Goal: Task Accomplishment & Management: Use online tool/utility

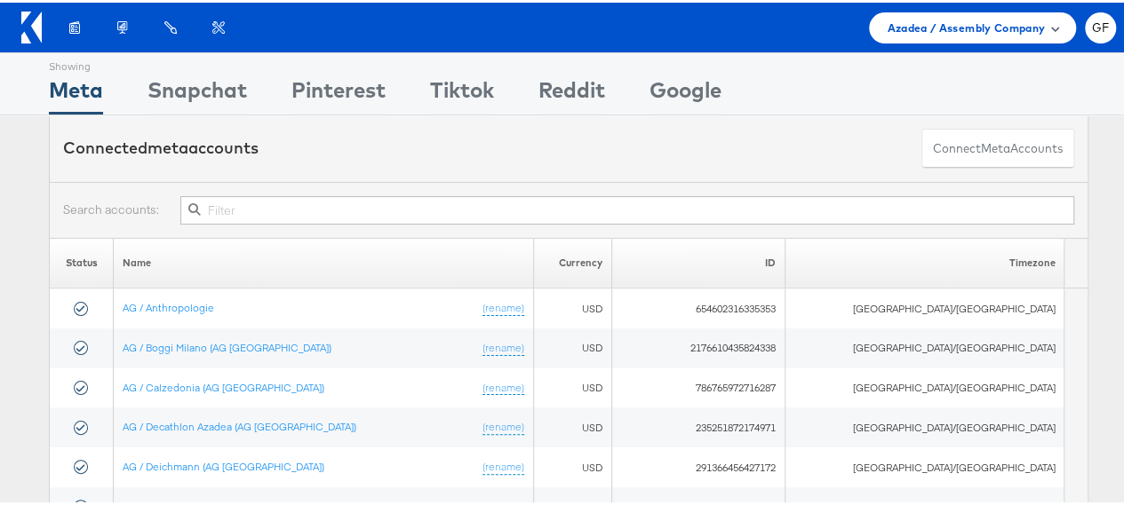
click at [554, 28] on div "Azadea / Assembly Company" at bounding box center [972, 25] width 207 height 31
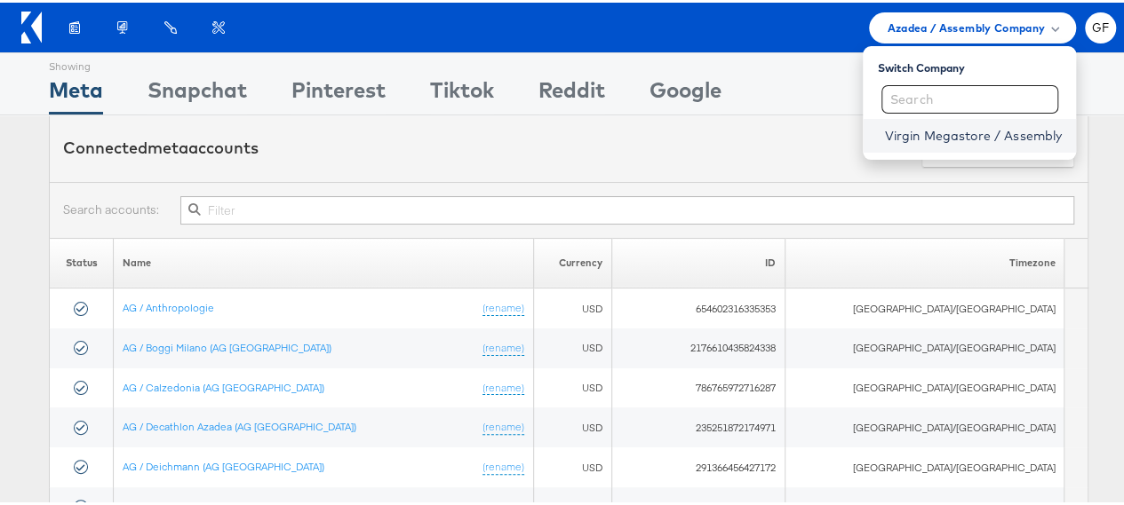
click at [554, 135] on link "Virgin Megastore / Assembly" at bounding box center [973, 133] width 178 height 18
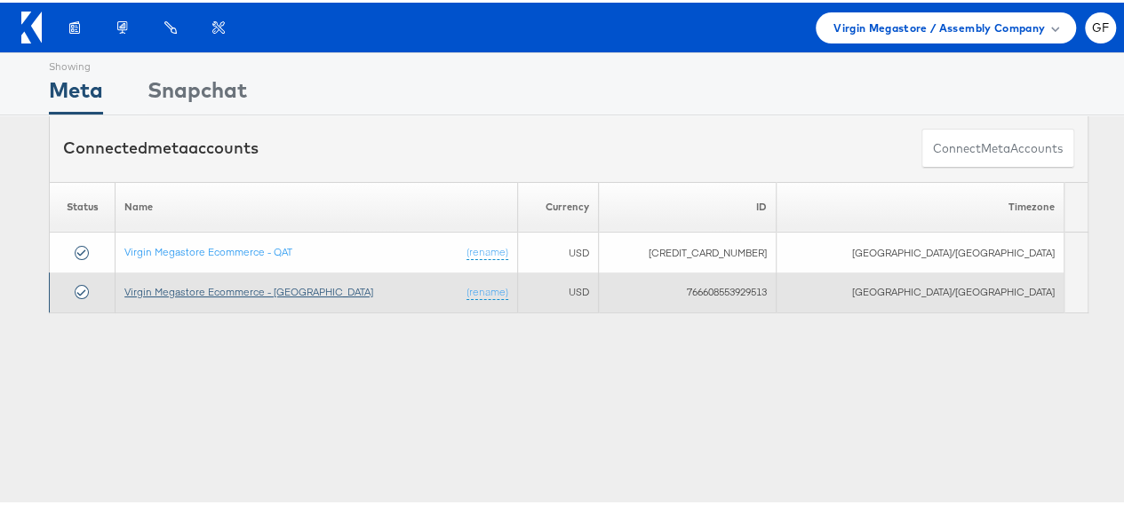
click at [241, 290] on link "Virgin Megastore Ecommerce - [GEOGRAPHIC_DATA]" at bounding box center [248, 288] width 249 height 13
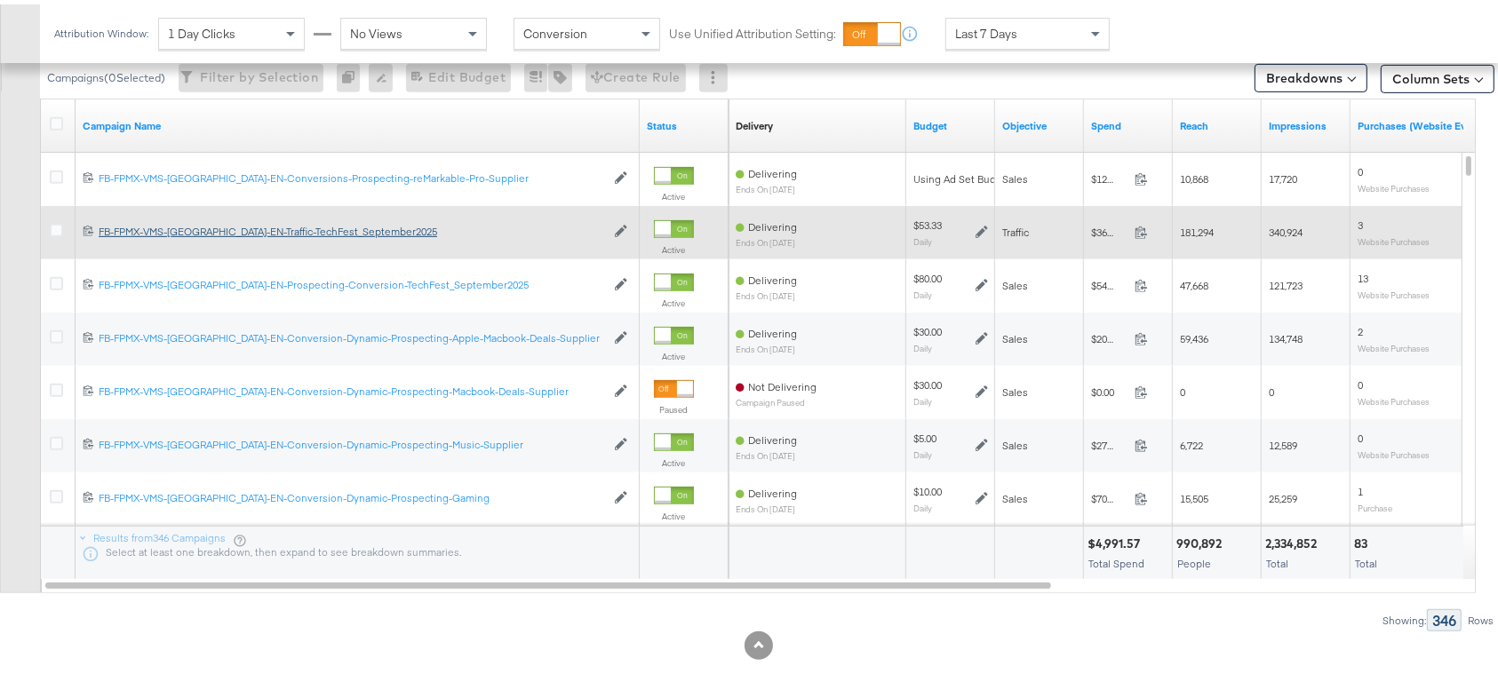
scroll to position [618, 0]
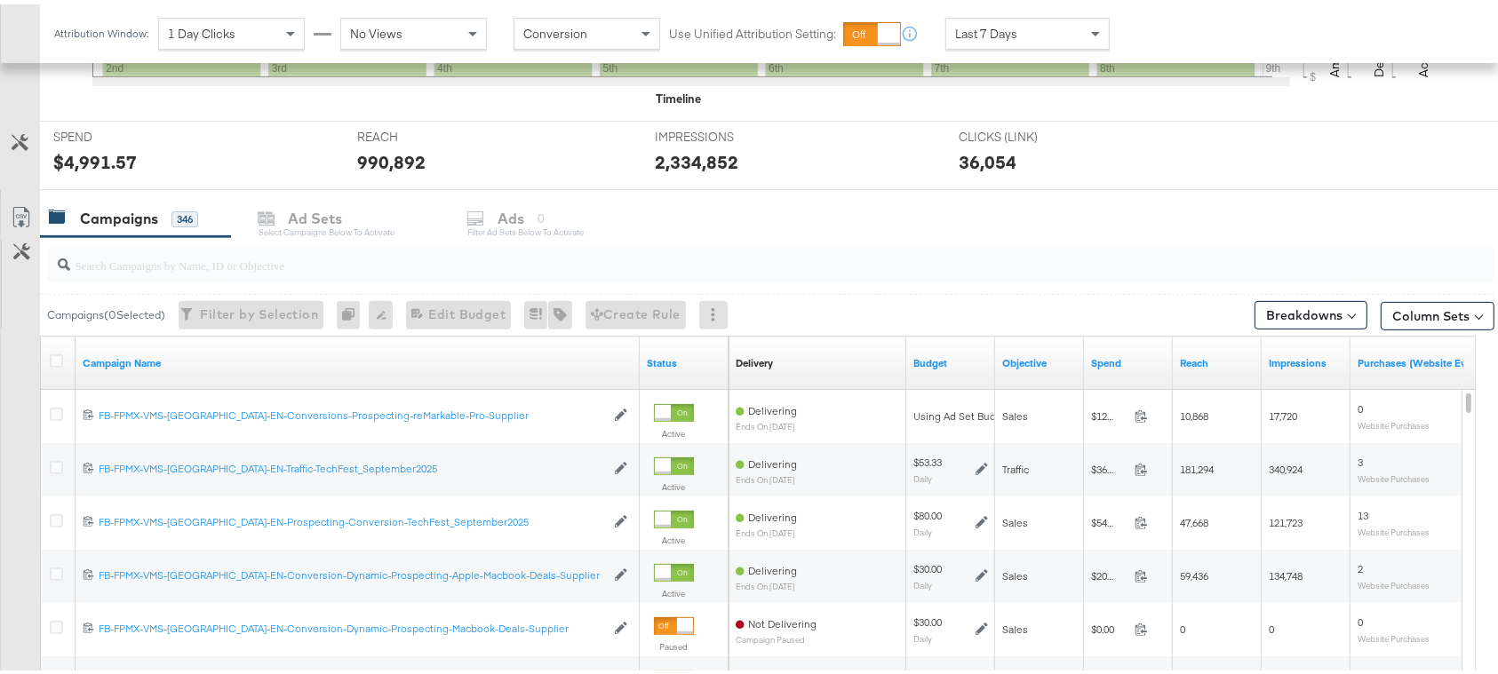
click at [249, 258] on input "search" at bounding box center [716, 253] width 1292 height 35
click at [274, 260] on input "search" at bounding box center [716, 253] width 1292 height 35
paste input "FB-FPMX-VMS-UAE-EN-Prospecting-Conversion-Deals-AlwaysOn-LCTB-Carousel-2025"
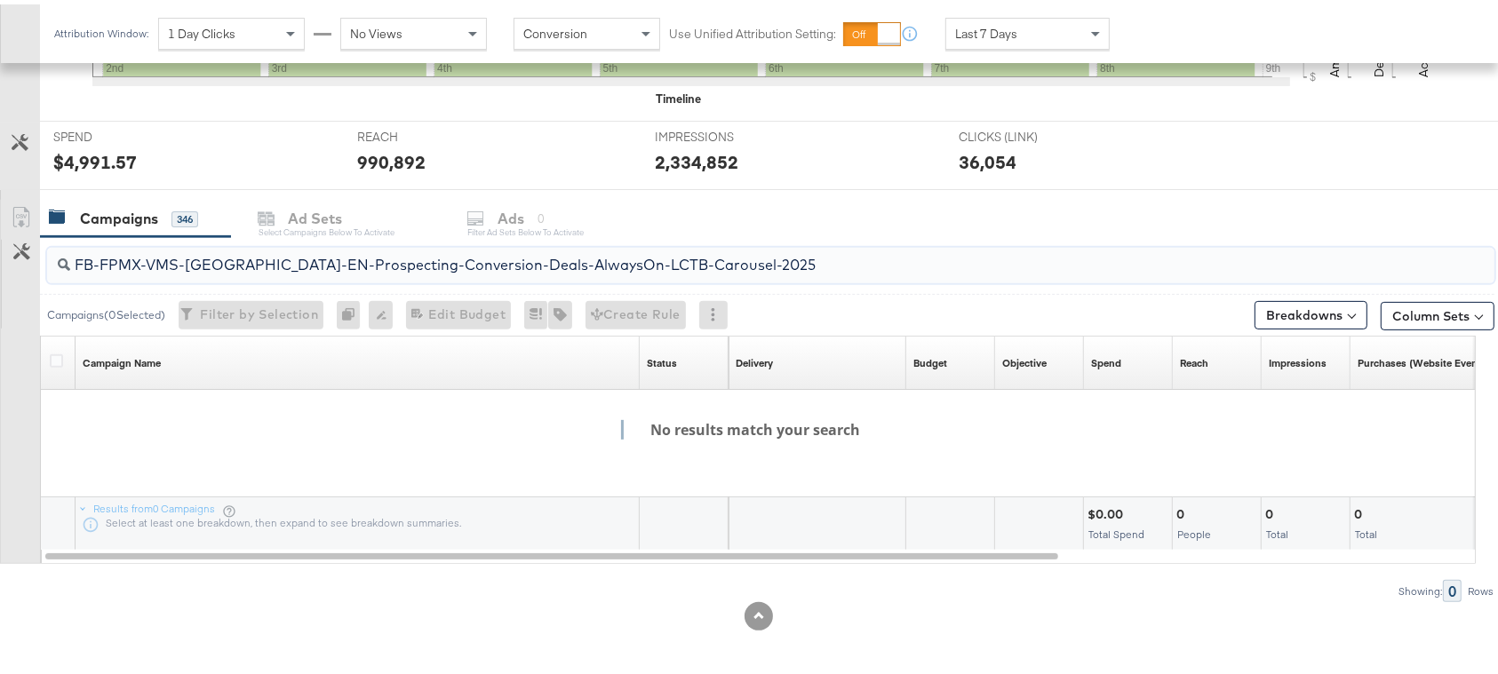
drag, startPoint x: 425, startPoint y: 261, endPoint x: 831, endPoint y: 249, distance: 407.0
click at [832, 246] on input "FB-FPMX-VMS-UAE-EN-Prospecting-Conversion-Deals-AlwaysOn-LCTB-Carousel-2025" at bounding box center [716, 253] width 1292 height 35
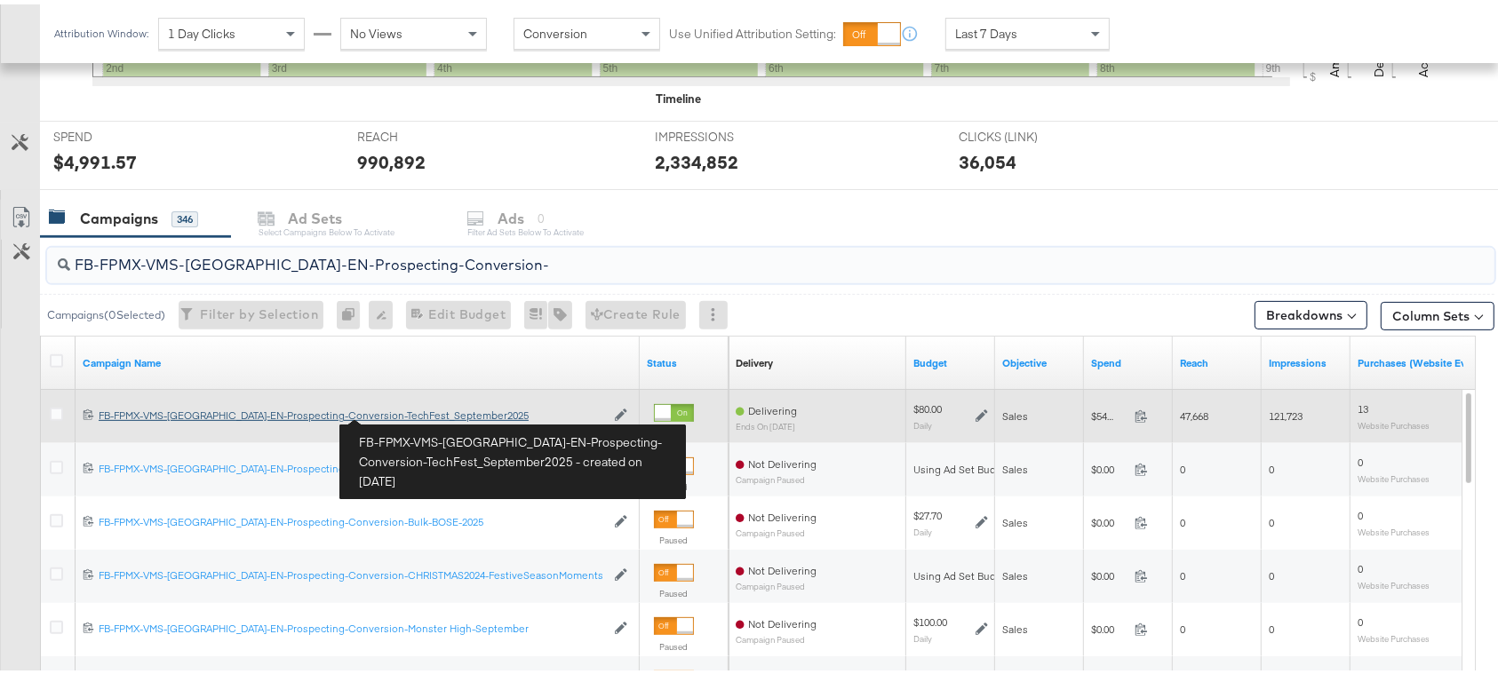
type input "FB-FPMX-VMS-UAE-EN-Prospecting-Conversion-"
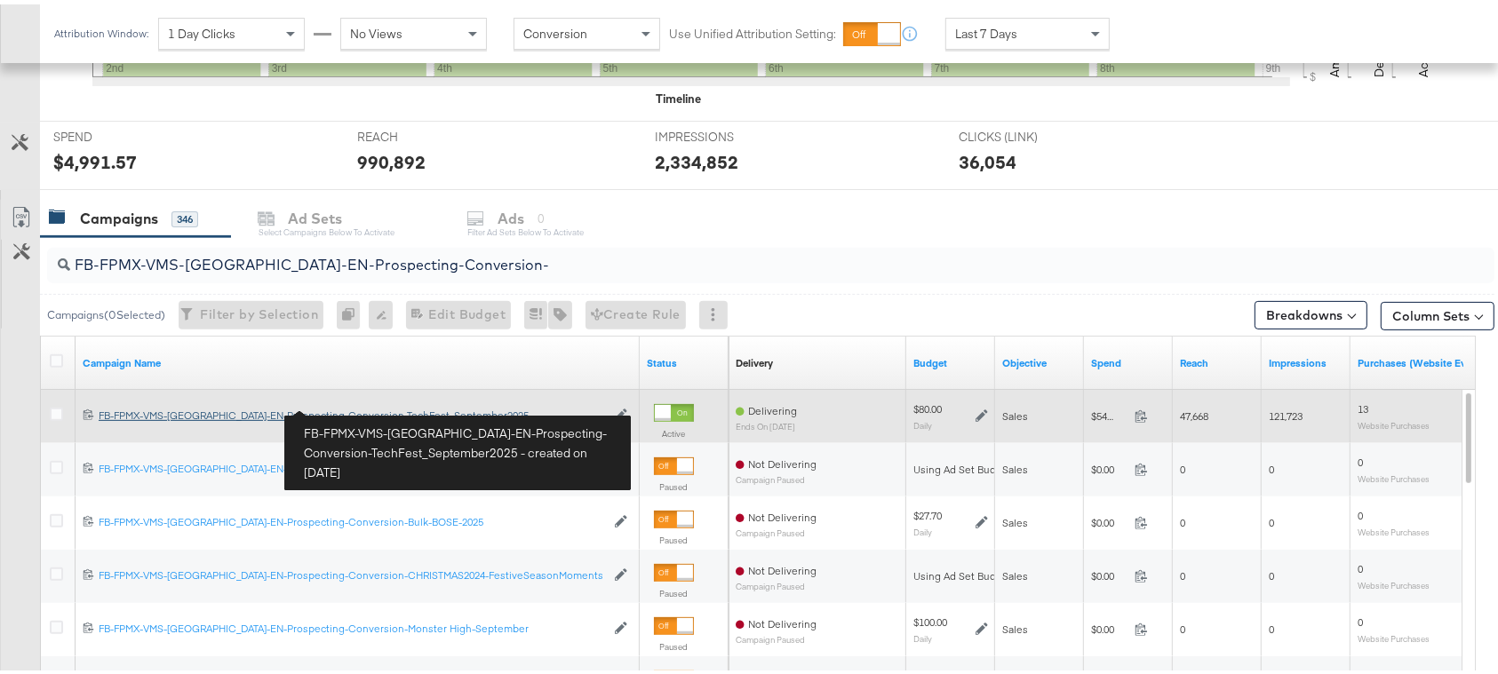
click at [406, 412] on div "FB-FPMX-VMS-UAE-EN-Prospecting-Conversion-TechFest_September2025 FB-FPMX-VMS-UA…" at bounding box center [352, 411] width 506 height 14
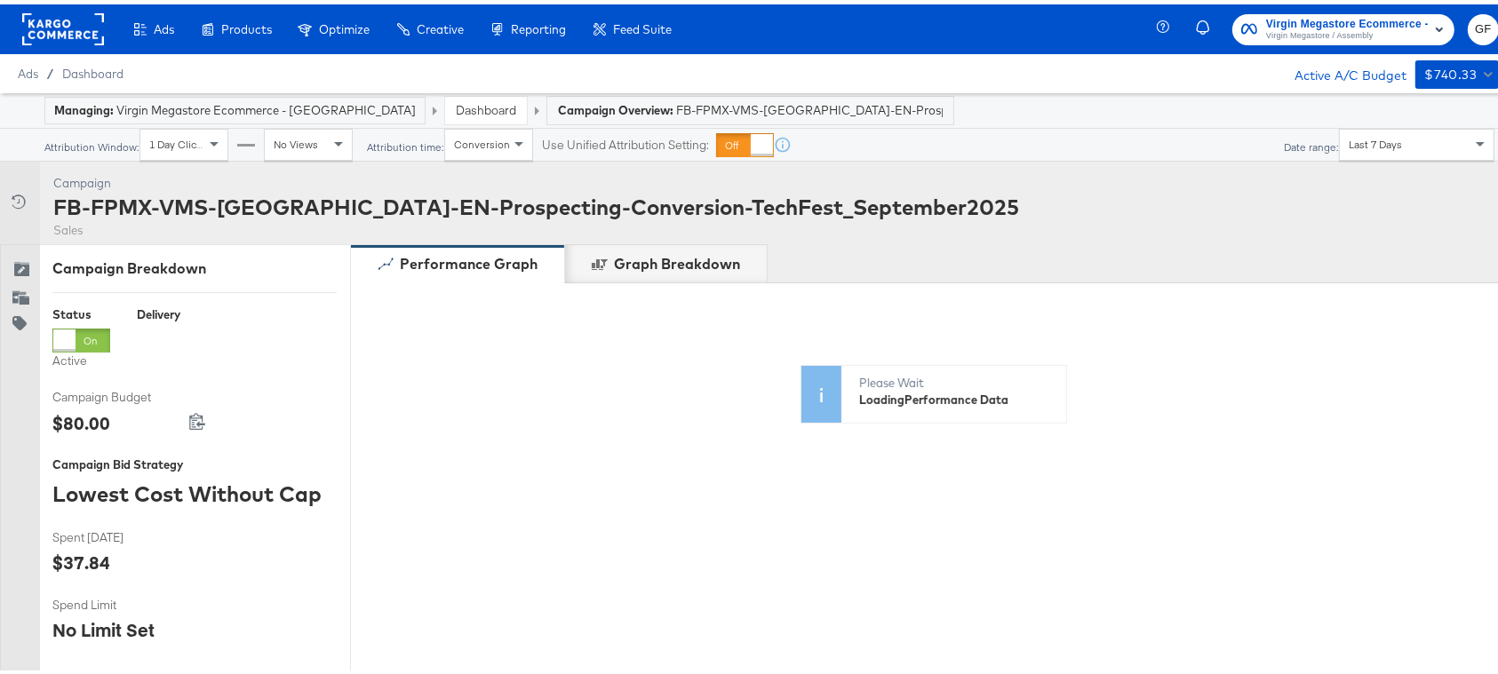
scroll to position [667, 0]
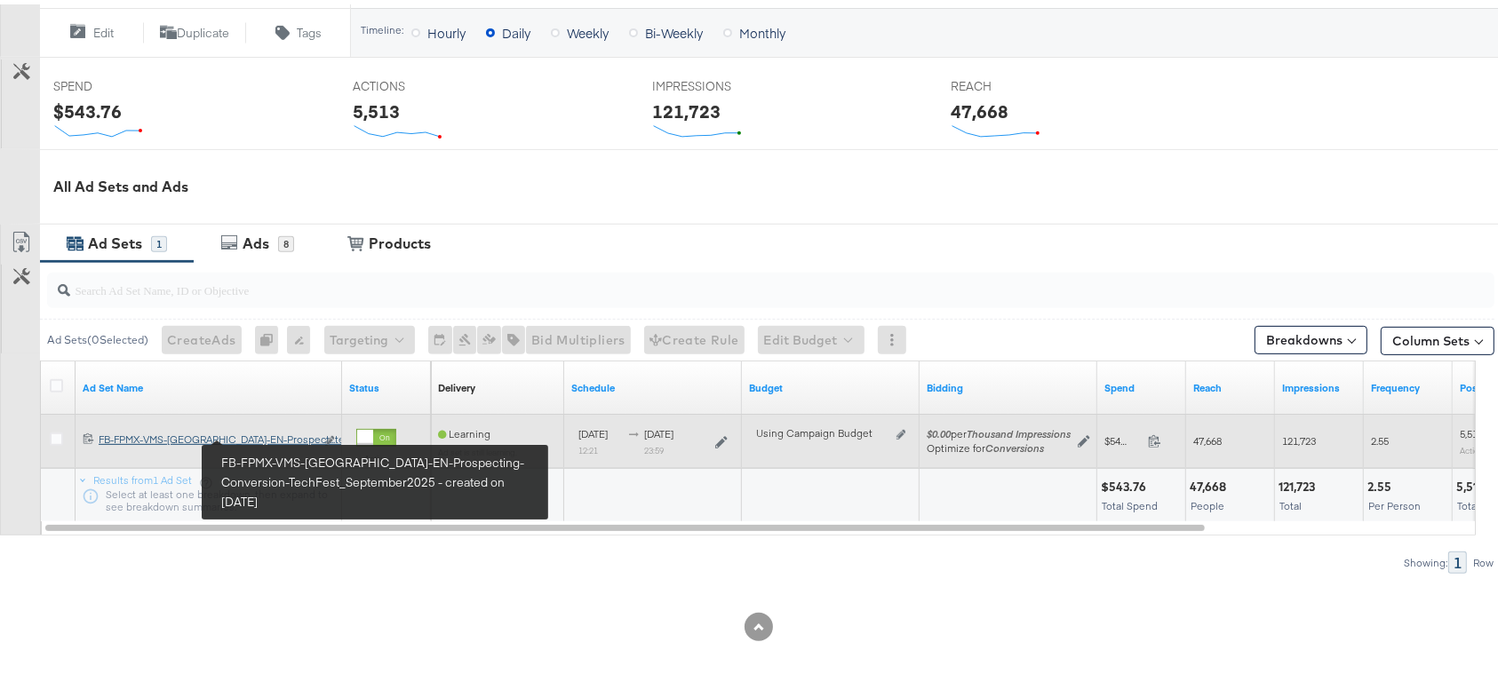
click at [268, 433] on div "FB-FPMX-VMS-UAE-EN-Prospecting-Conversion-TechFest_September2025 FB-FPMX-VMS-UA…" at bounding box center [207, 435] width 216 height 14
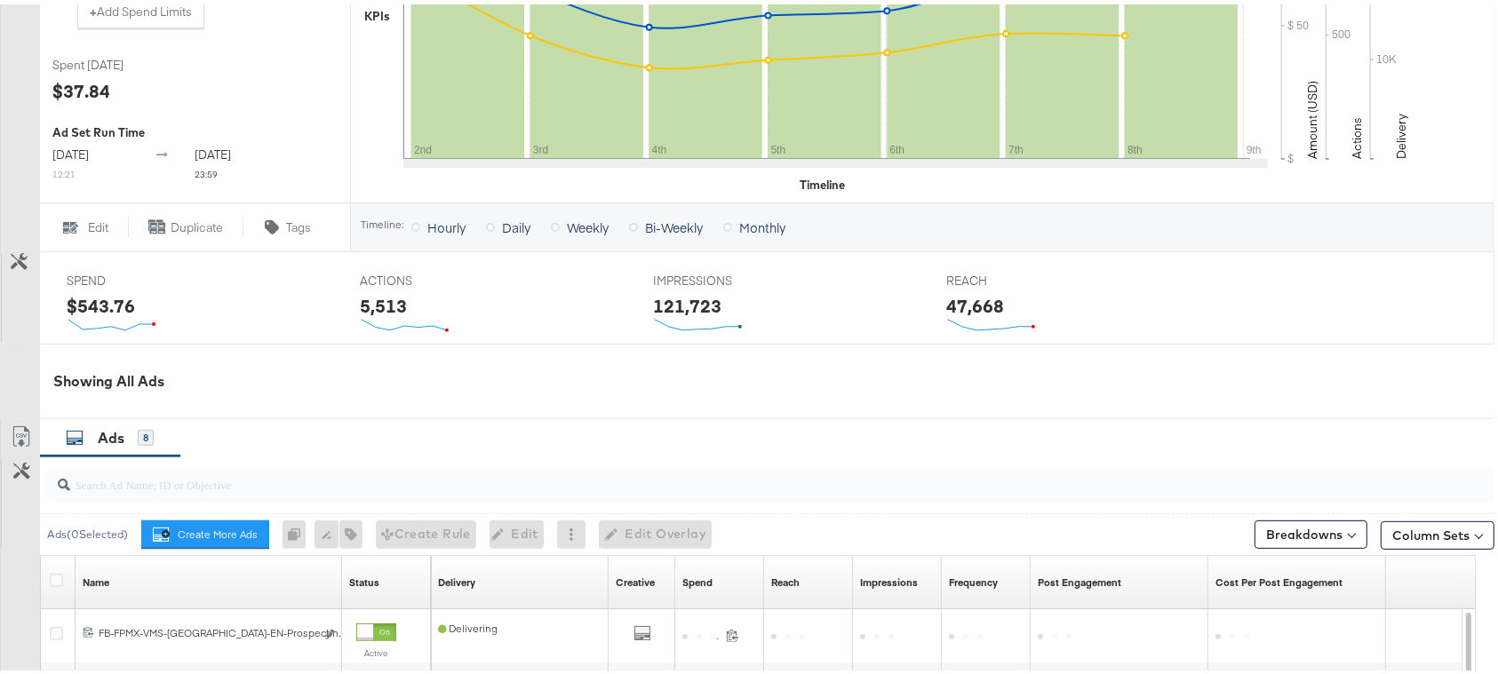
scroll to position [711, 0]
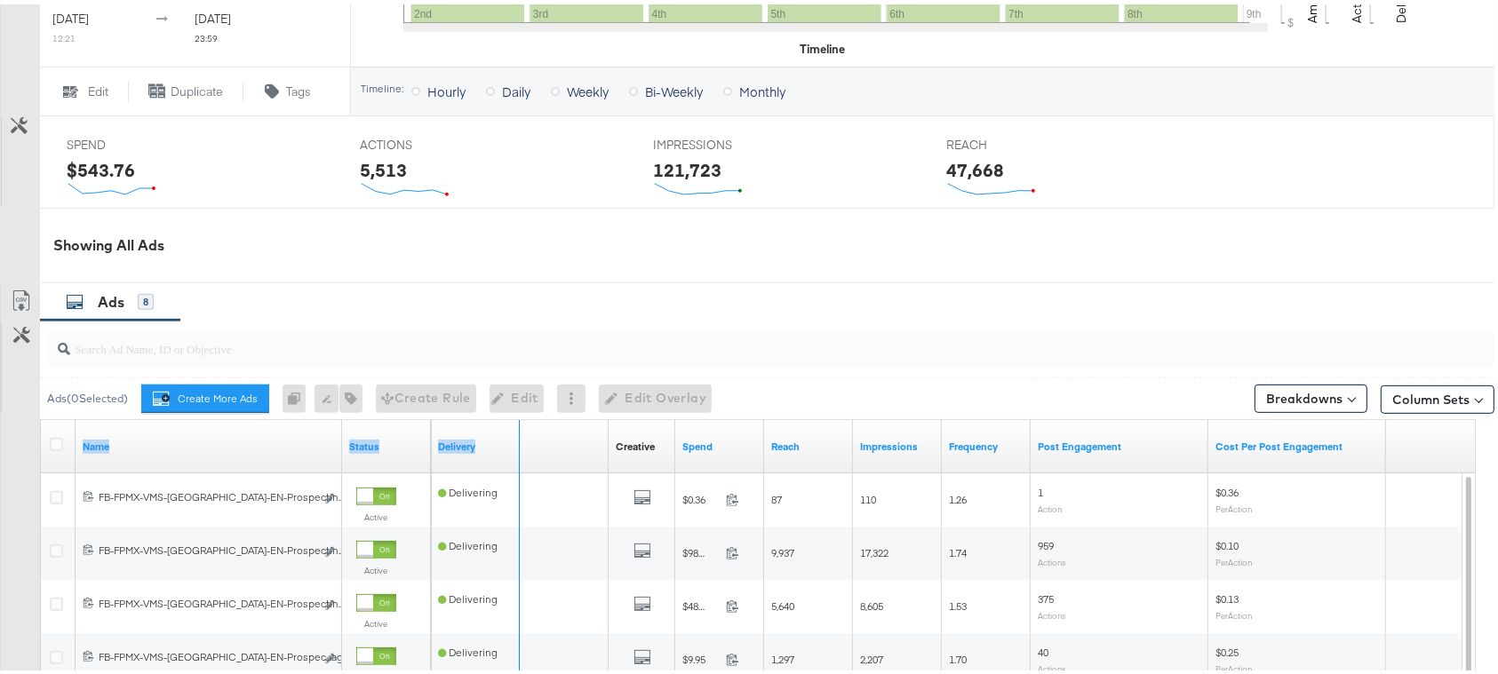
drag, startPoint x: 337, startPoint y: 441, endPoint x: 647, endPoint y: 437, distance: 310.0
click at [41, 416] on div "Name Status Delivery Creative Sorting Unavailable Spend Reach Impressions Frequ…" at bounding box center [41, 416] width 0 height 0
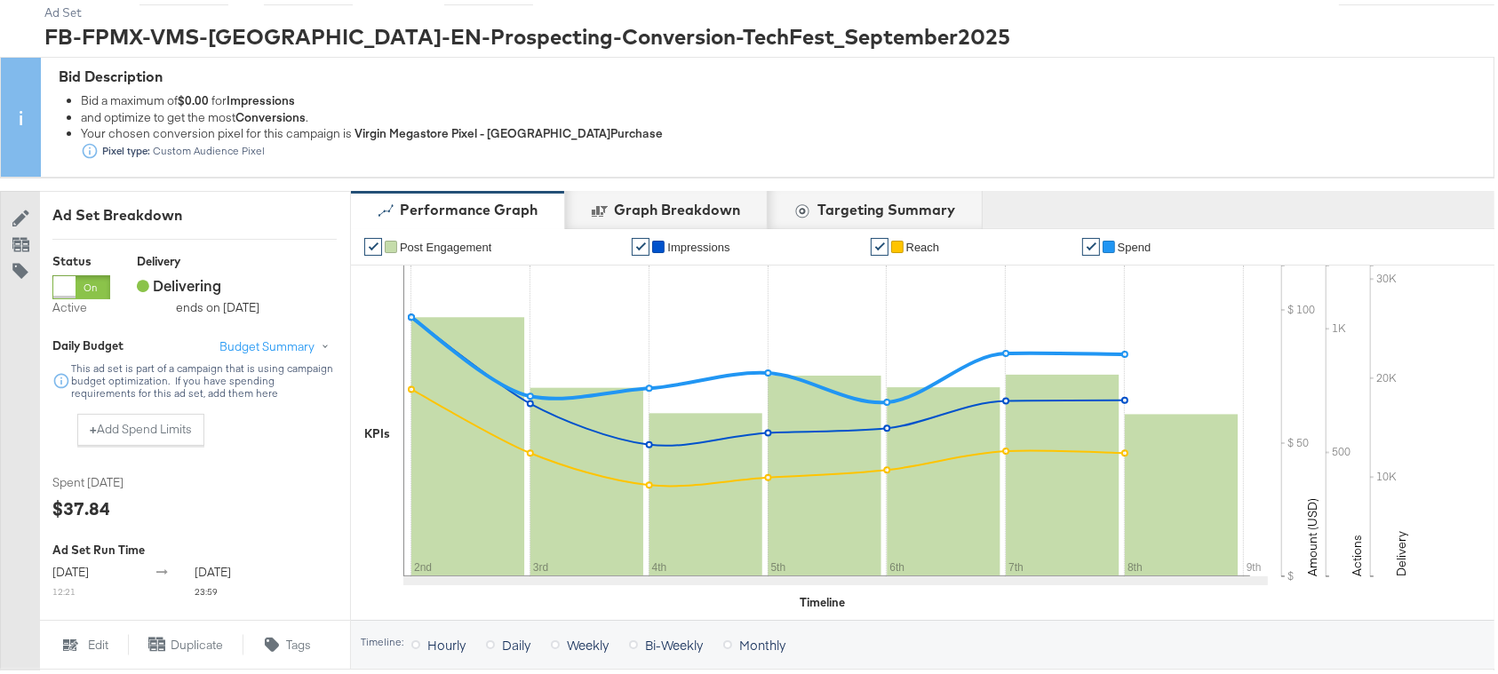
scroll to position [632, 0]
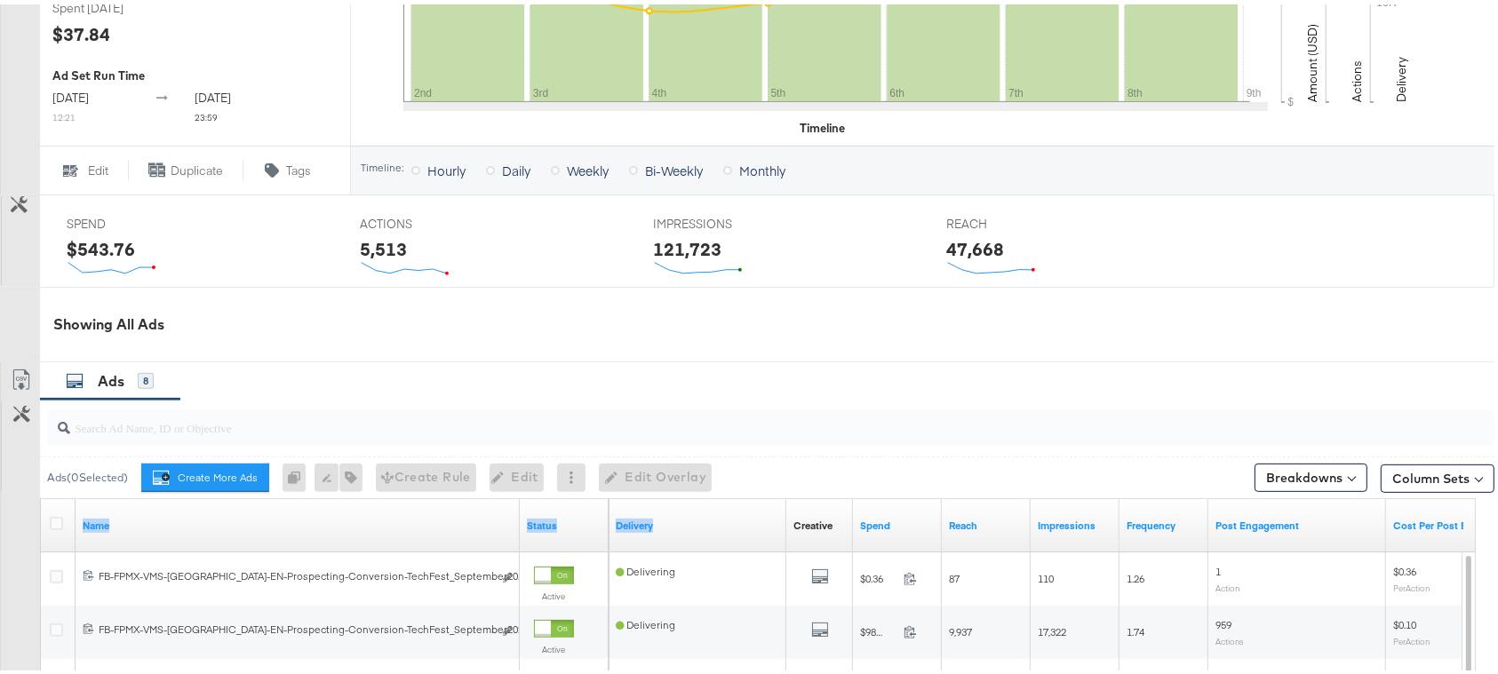
click at [166, 429] on input "search" at bounding box center [716, 416] width 1292 height 35
paste input "FB-FPMX-VMS-UAE-EN-Prospecting-Conversion-Deals-AlwaysOn-LCTB-Carousel-2025"
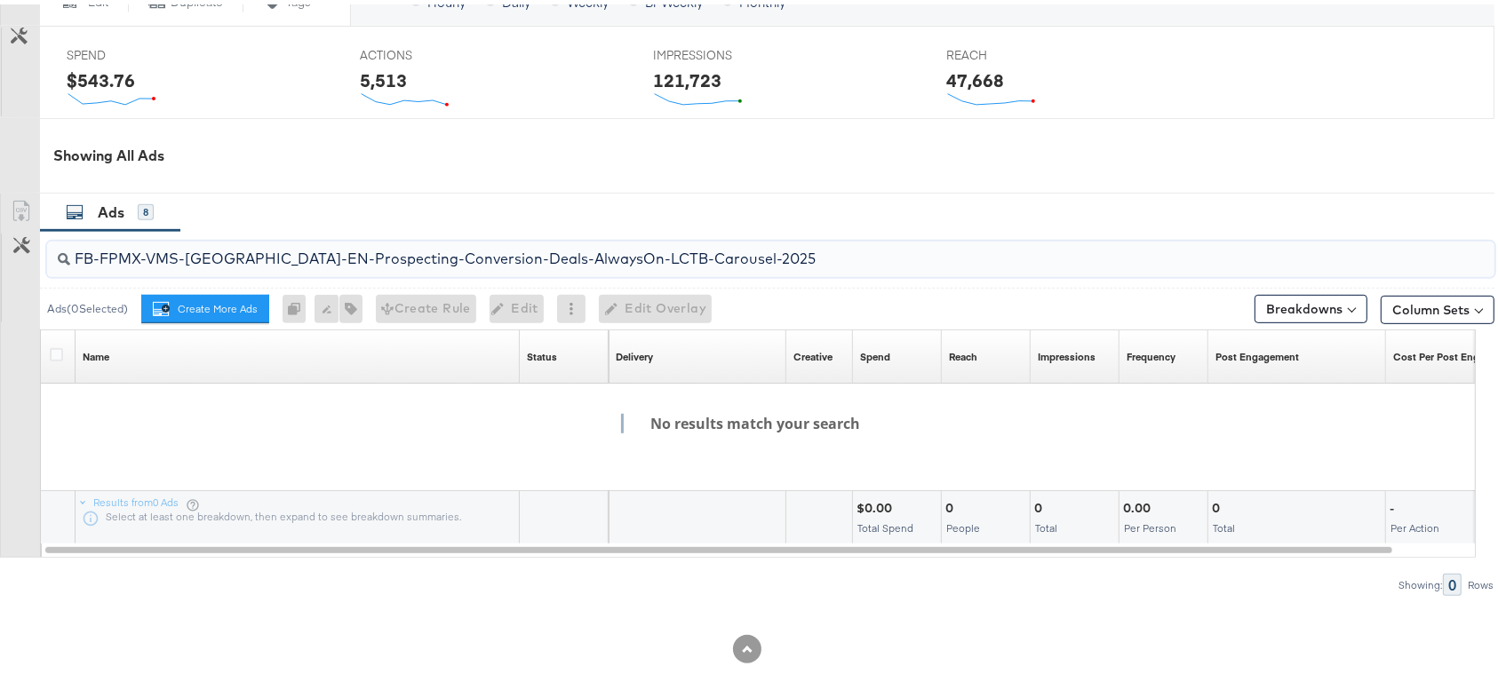
scroll to position [838, 0]
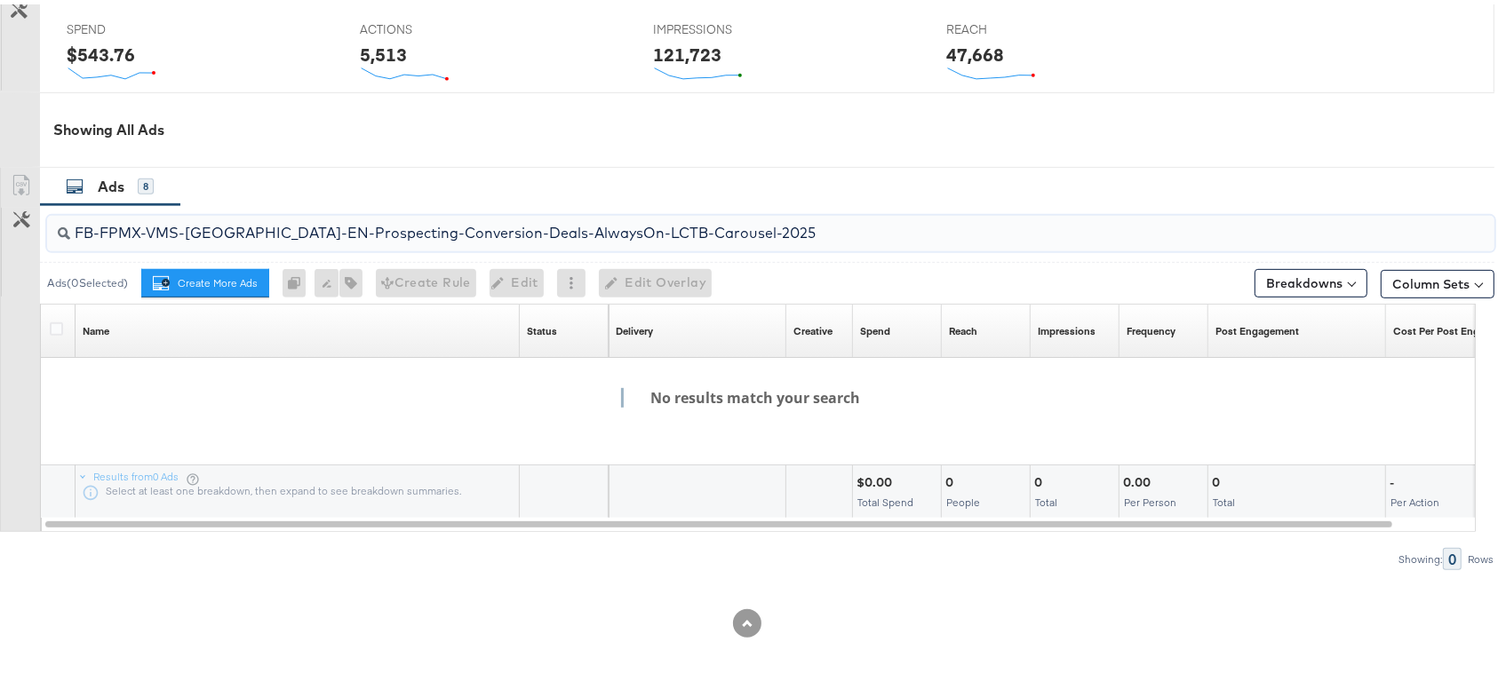
drag, startPoint x: 713, startPoint y: 236, endPoint x: 155, endPoint y: 231, distance: 558.7
click at [155, 231] on input "FB-FPMX-VMS-UAE-EN-Prospecting-Conversion-Deals-AlwaysOn-LCTB-Carousel-2025" at bounding box center [716, 221] width 1292 height 35
type input "FB-FPMX-VMS-UAE-EN-Prospecting-Conversion-Deals-AlwaysOn-LCTB-Carousel-2025"
click at [78, 195] on div "Ads 8" at bounding box center [110, 182] width 140 height 38
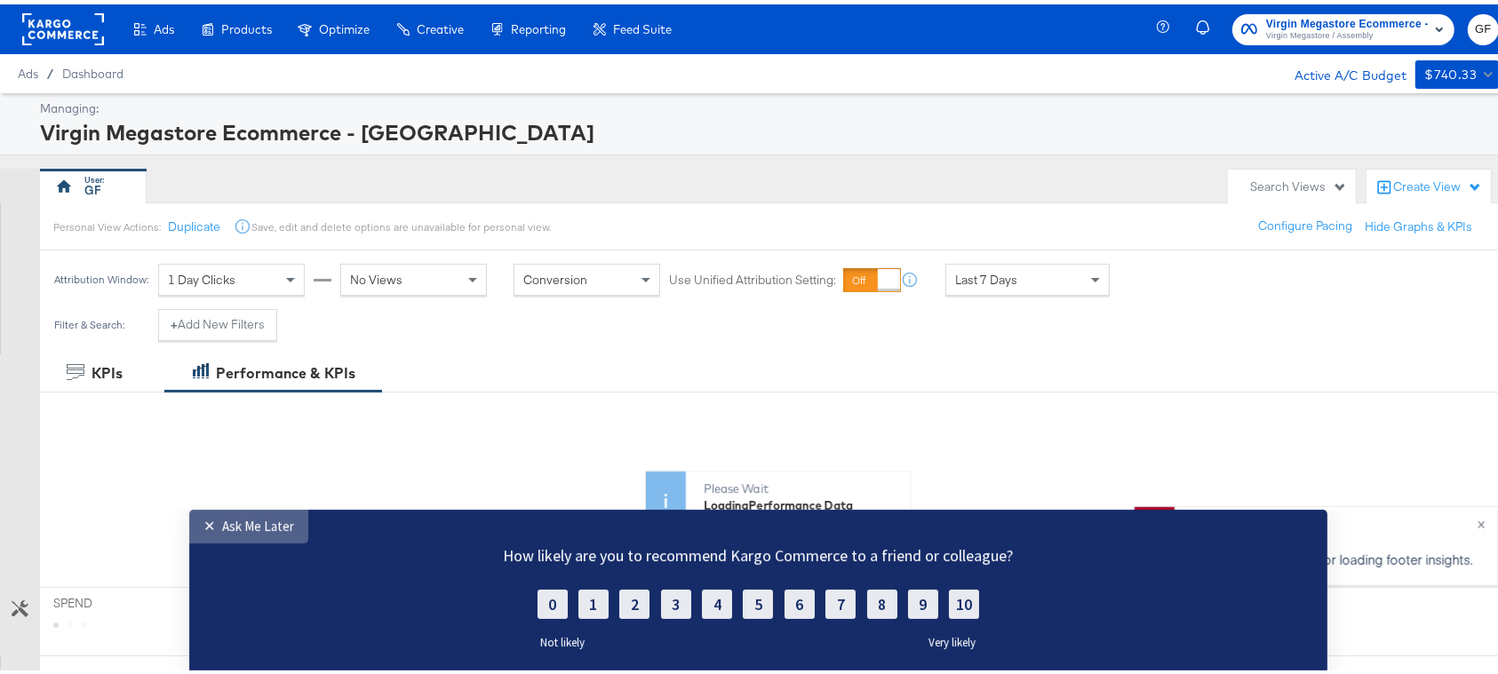
click at [238, 529] on div "Ask Me Later" at bounding box center [258, 525] width 72 height 17
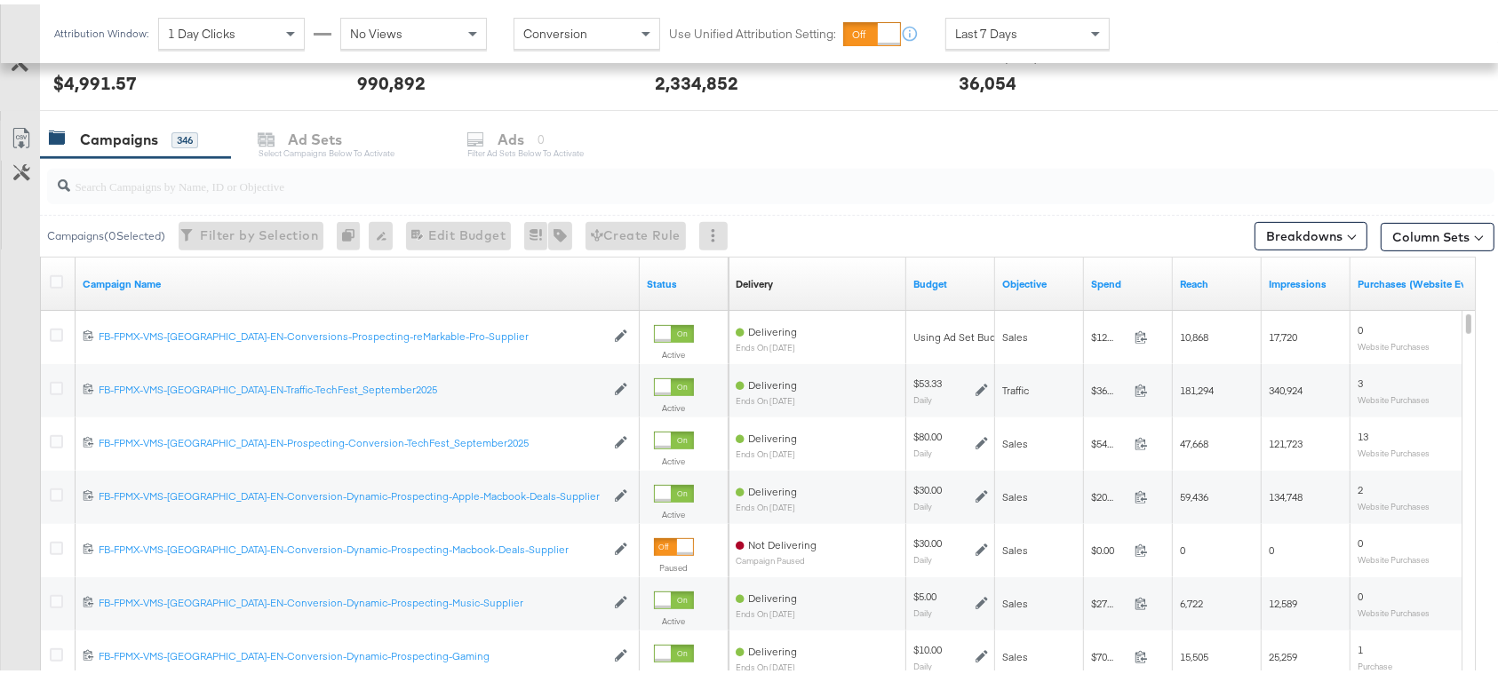
scroll to position [711, 0]
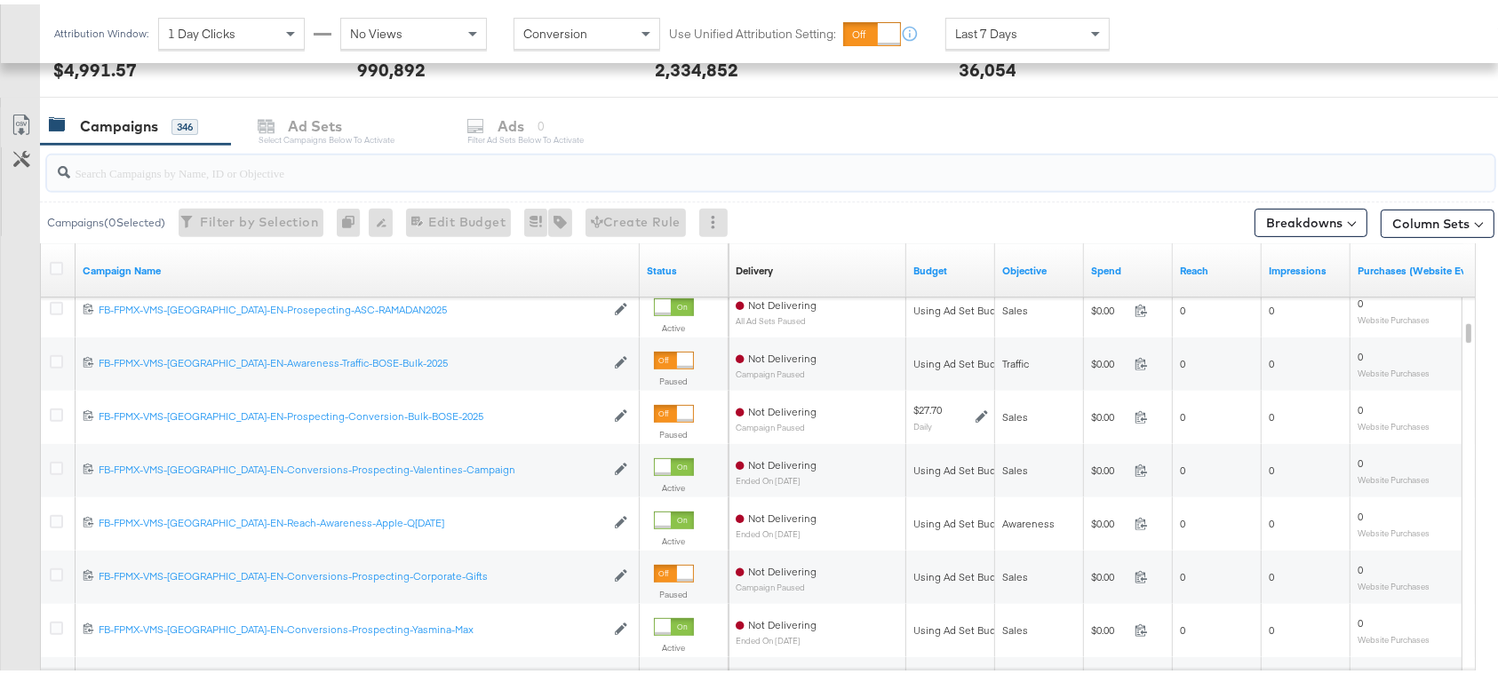
click at [260, 168] on input "search" at bounding box center [716, 161] width 1292 height 35
paste input "FB-FPMX-VMS-UAE-EN-Prospecting-Conversion-Deals-AlwaysOn"
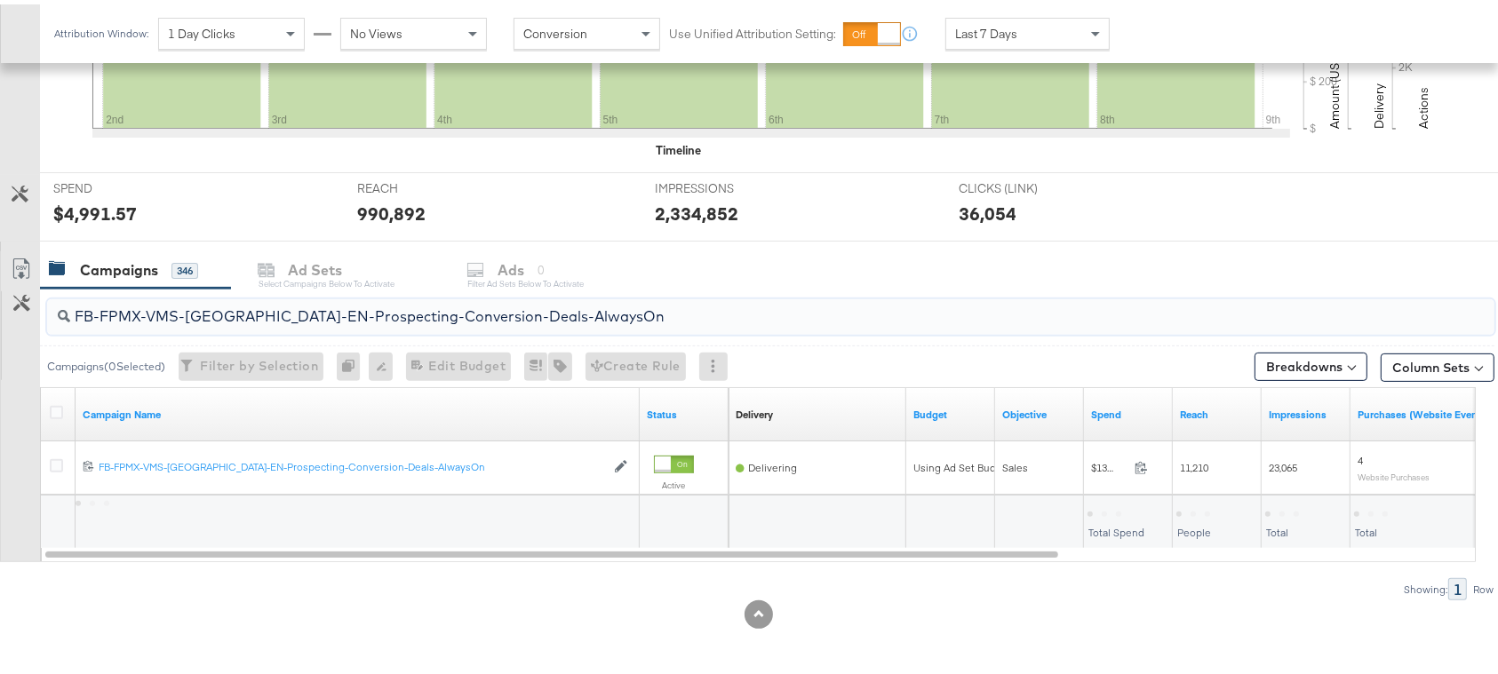
scroll to position [565, 0]
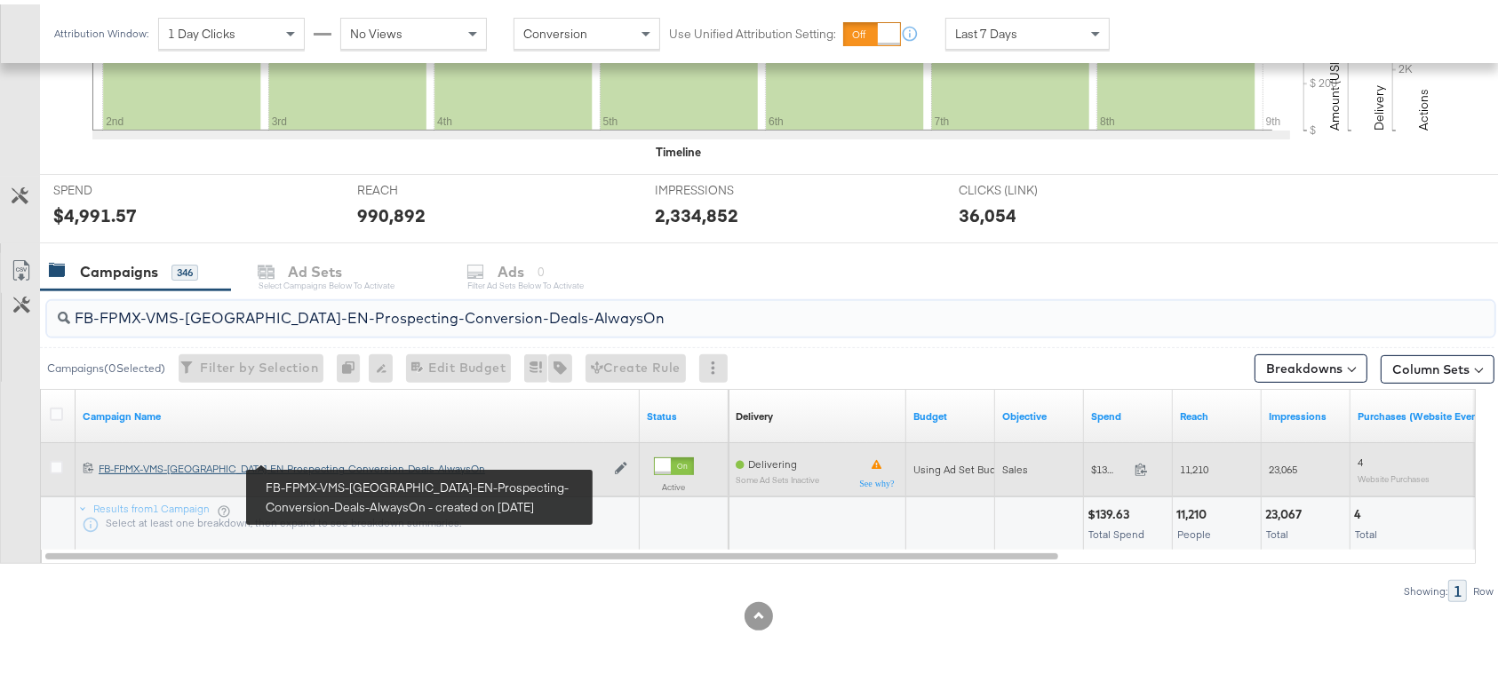
type input "FB-FPMX-VMS-UAE-EN-Prospecting-Conversion-Deals-AlwaysOn"
click at [313, 457] on div "FB-FPMX-VMS-UAE-EN-Prospecting-Conversion-Deals-AlwaysOn FB-FPMX-VMS-UAE-EN-Pro…" at bounding box center [352, 464] width 506 height 14
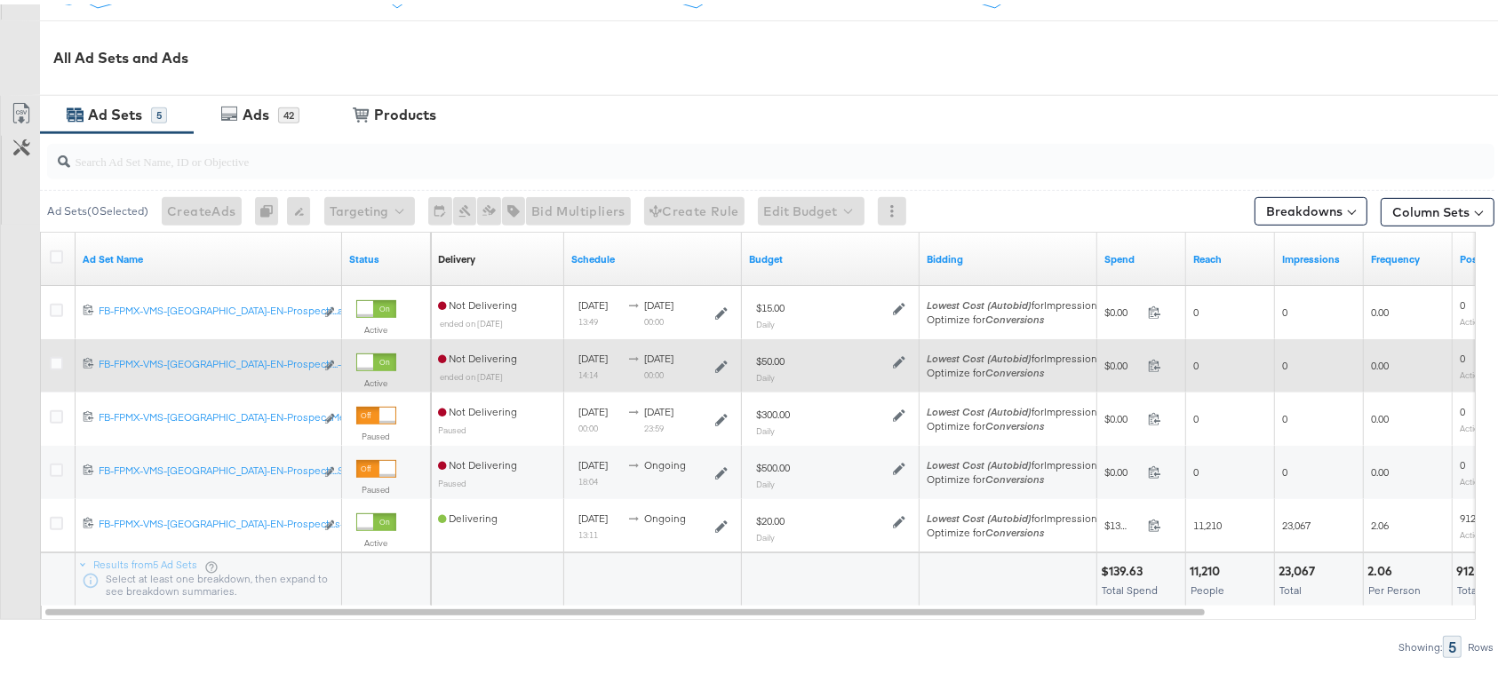
scroll to position [882, 0]
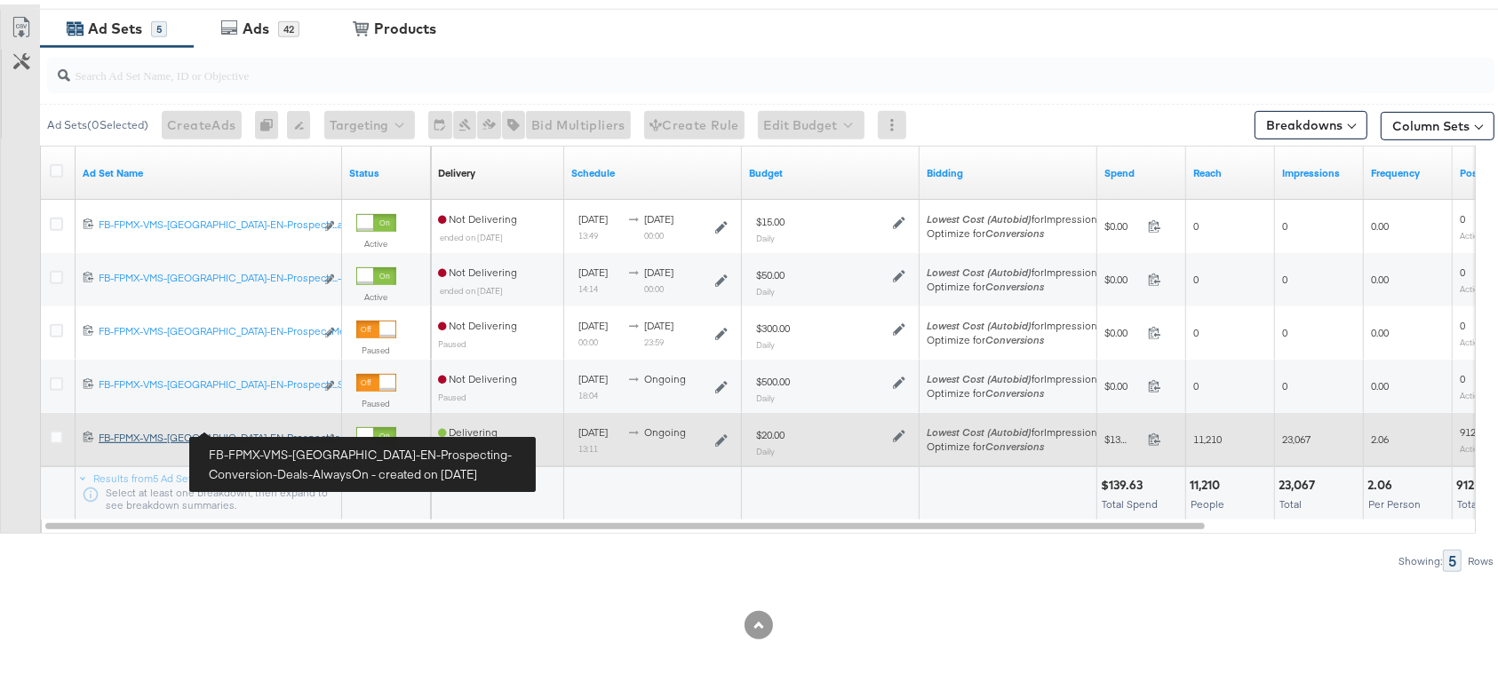
click at [256, 426] on div "FB-FPMX-VMS-UAE-EN-Prospecting-Conversion-Deals-AlwaysOn FB-FPMX-VMS-UAE-EN-Pro…" at bounding box center [207, 433] width 216 height 14
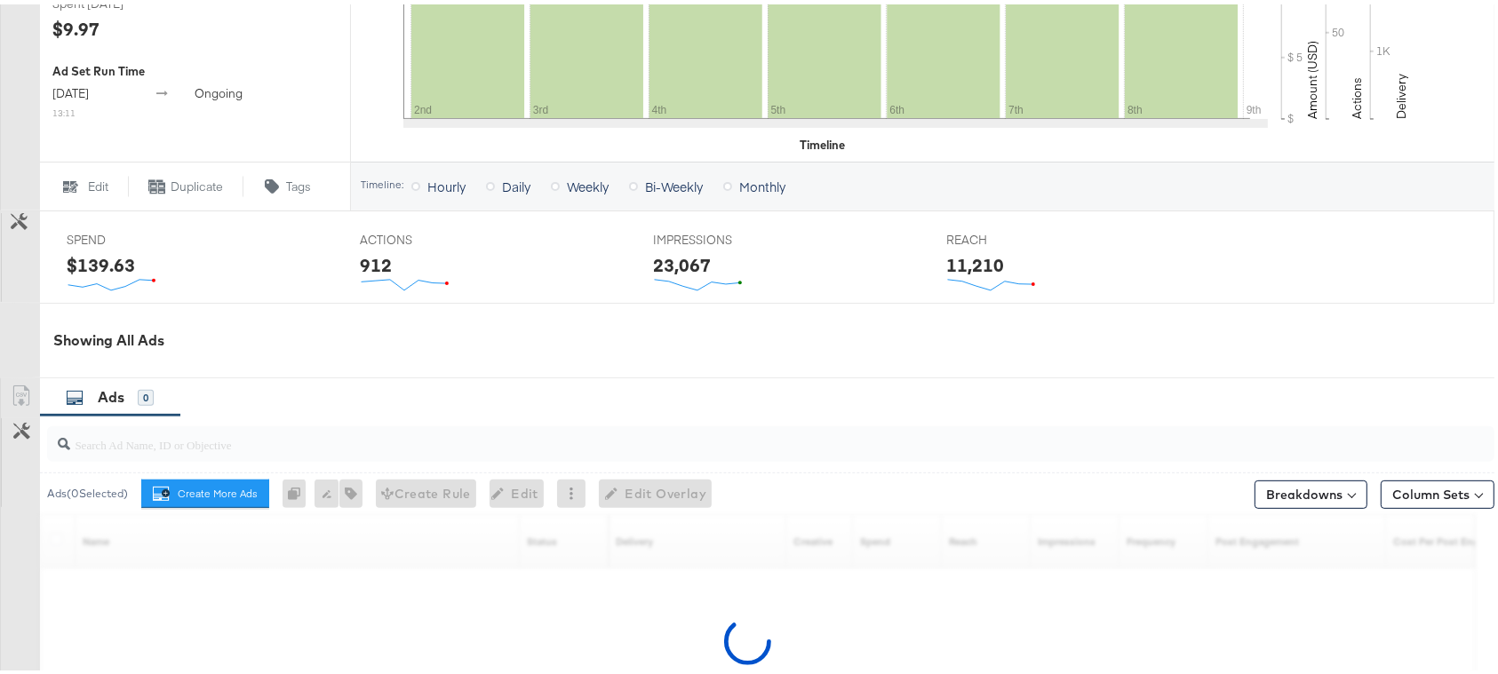
scroll to position [711, 0]
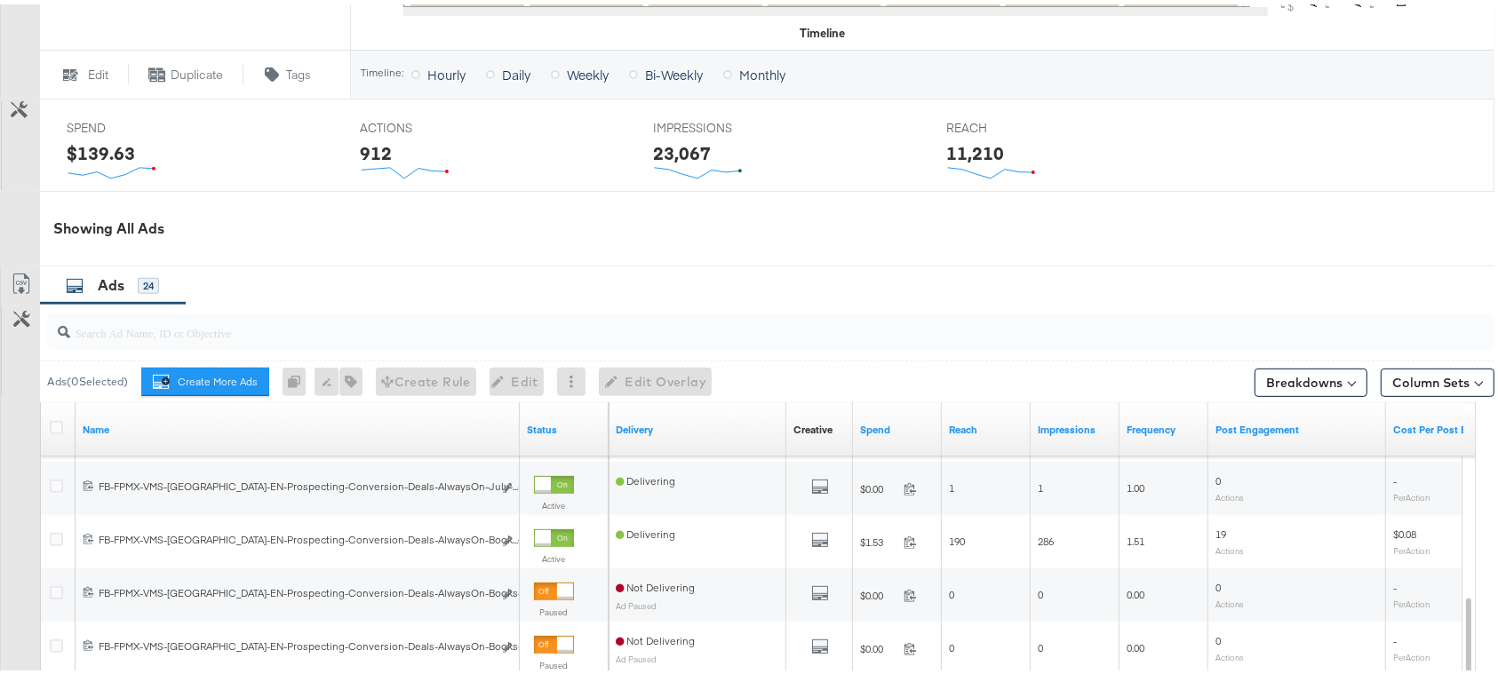
click at [117, 334] on input "search" at bounding box center [716, 321] width 1292 height 35
paste input "FB-FPMX-VMS-UAE-EN-Prospecting-Conversion-Deals-AlwaysOn-LCTB-Carousel-2025"
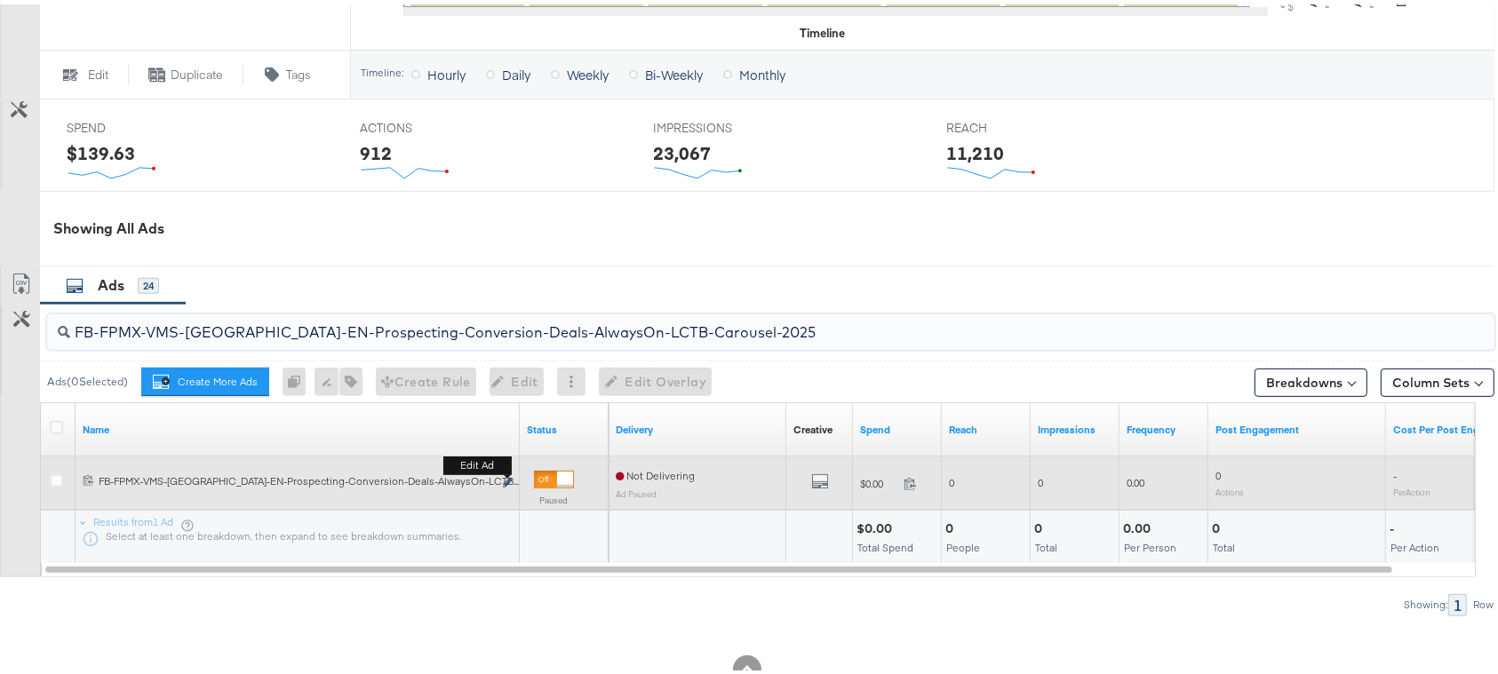
type input "FB-FPMX-VMS-UAE-EN-Prospecting-Conversion-Deals-AlwaysOn-LCTB-Carousel-2025"
click at [506, 480] on icon "link" at bounding box center [507, 478] width 9 height 10
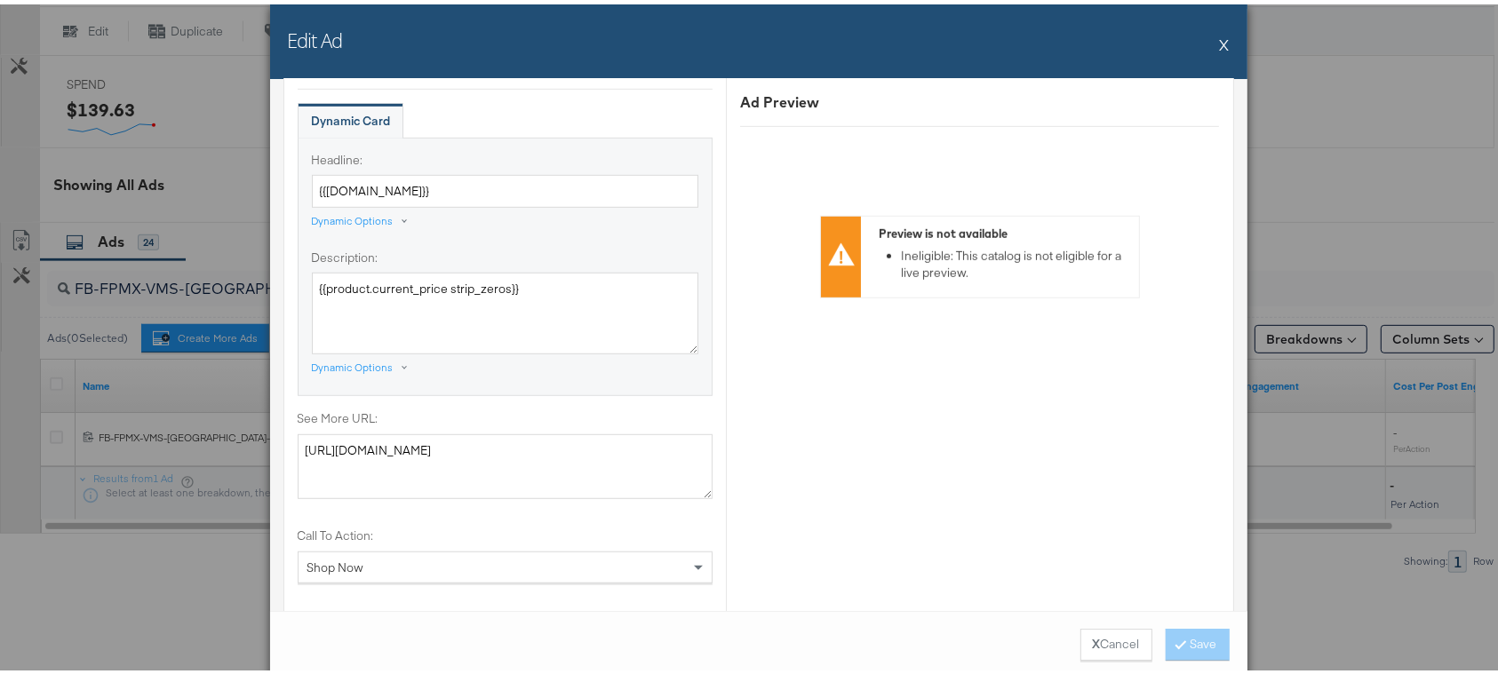
scroll to position [1421, 0]
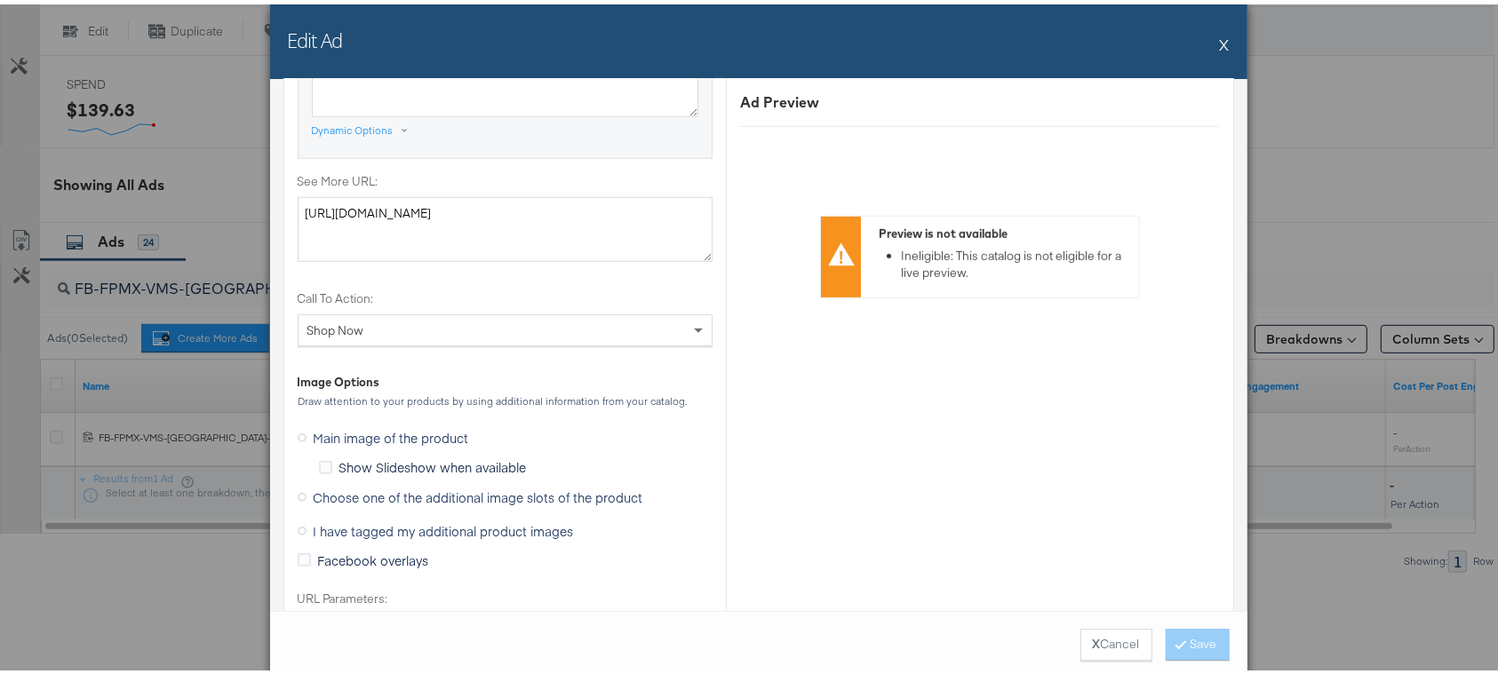
click at [413, 490] on span "Choose one of the additional image slots of the product" at bounding box center [479, 493] width 330 height 18
click at [0, 0] on input "Choose one of the additional image slots of the product" at bounding box center [0, 0] width 0 height 0
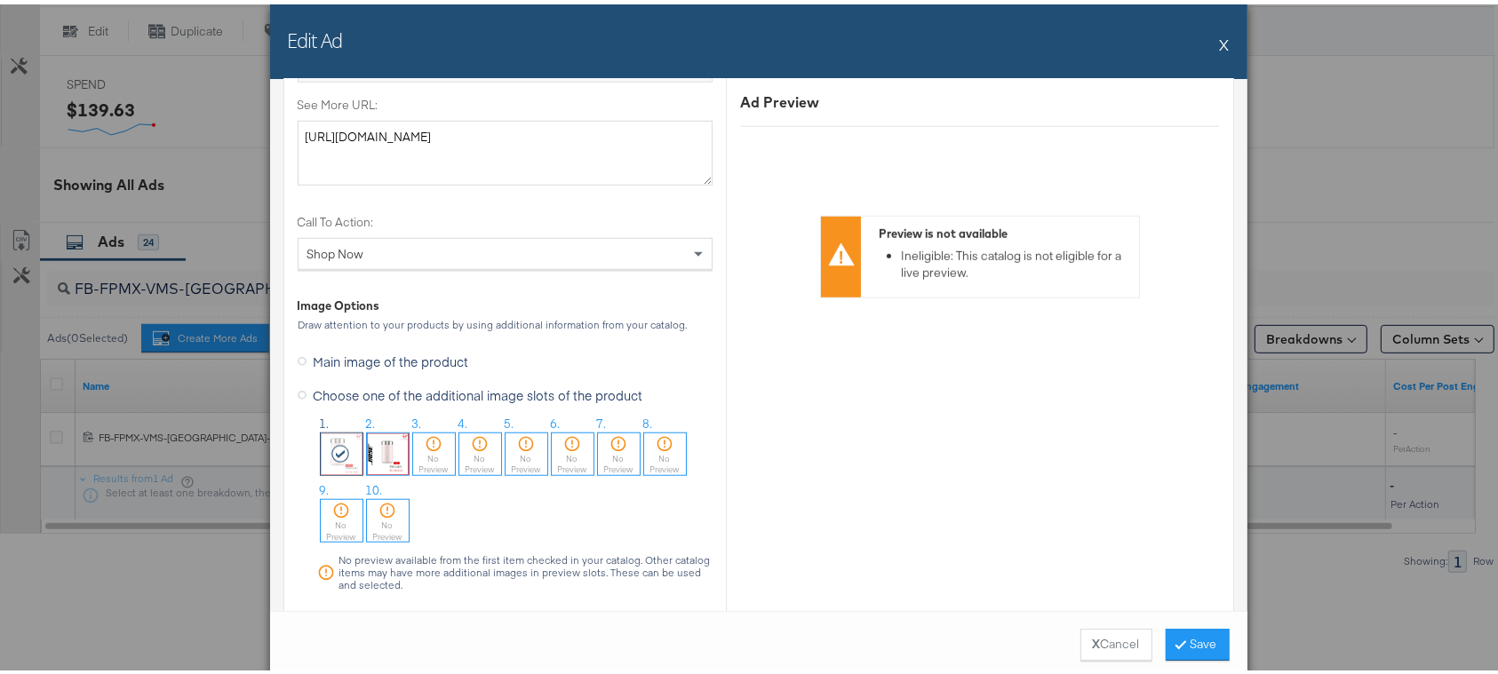
scroll to position [1657, 0]
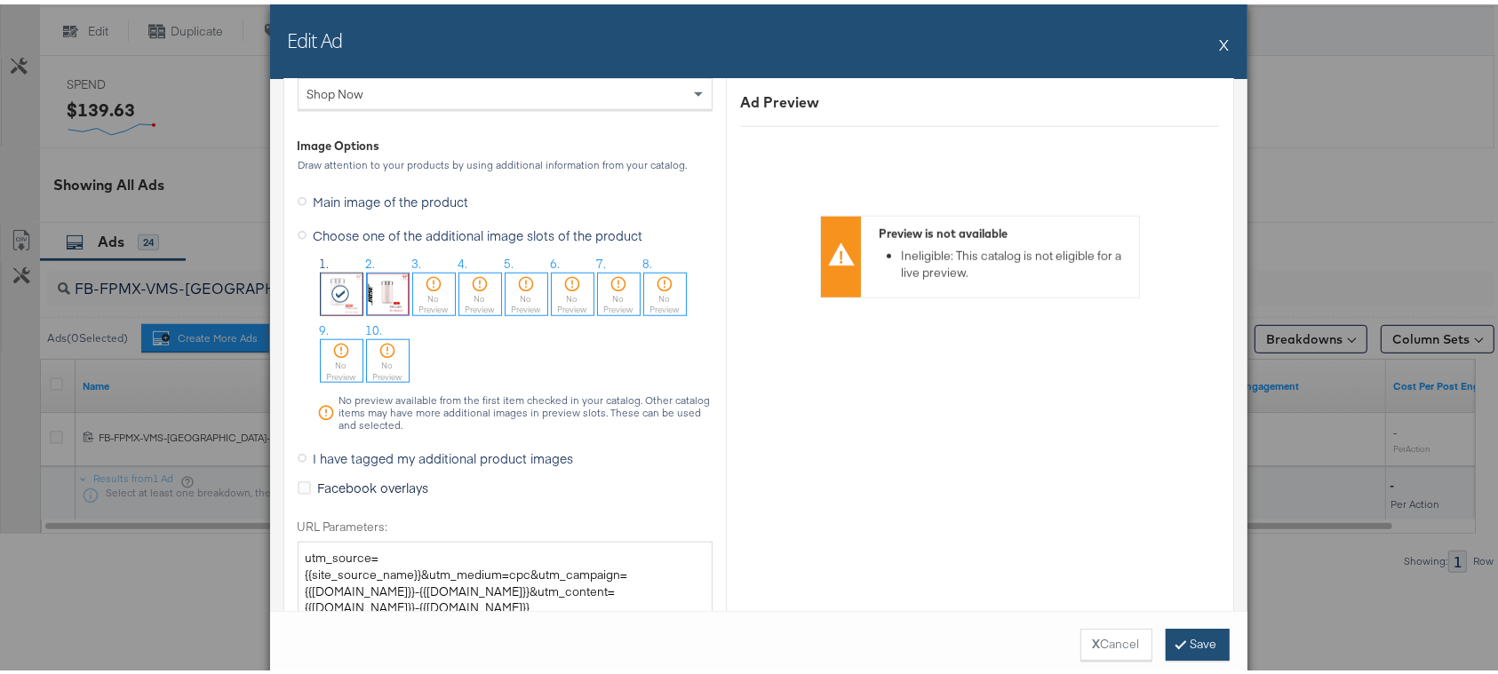
click at [1179, 648] on button "Save" at bounding box center [1197, 640] width 64 height 32
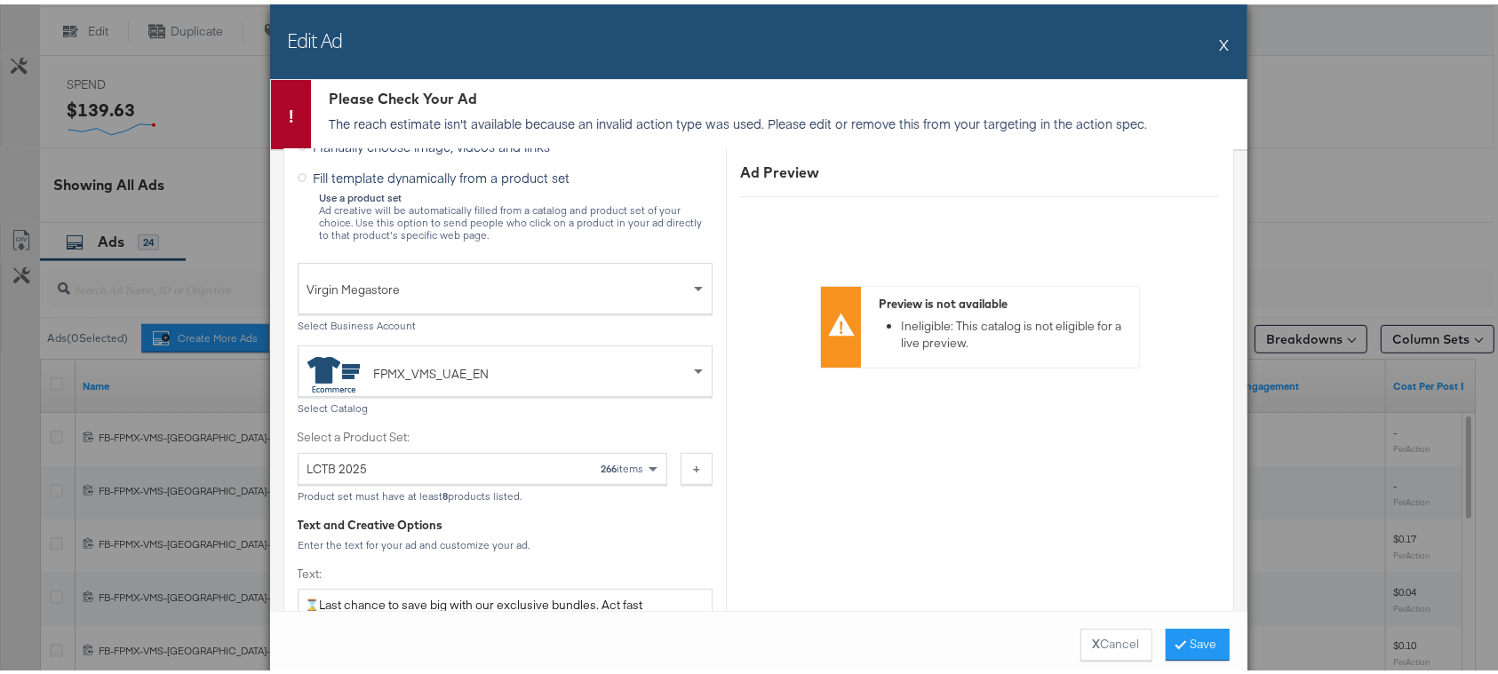
scroll to position [473, 0]
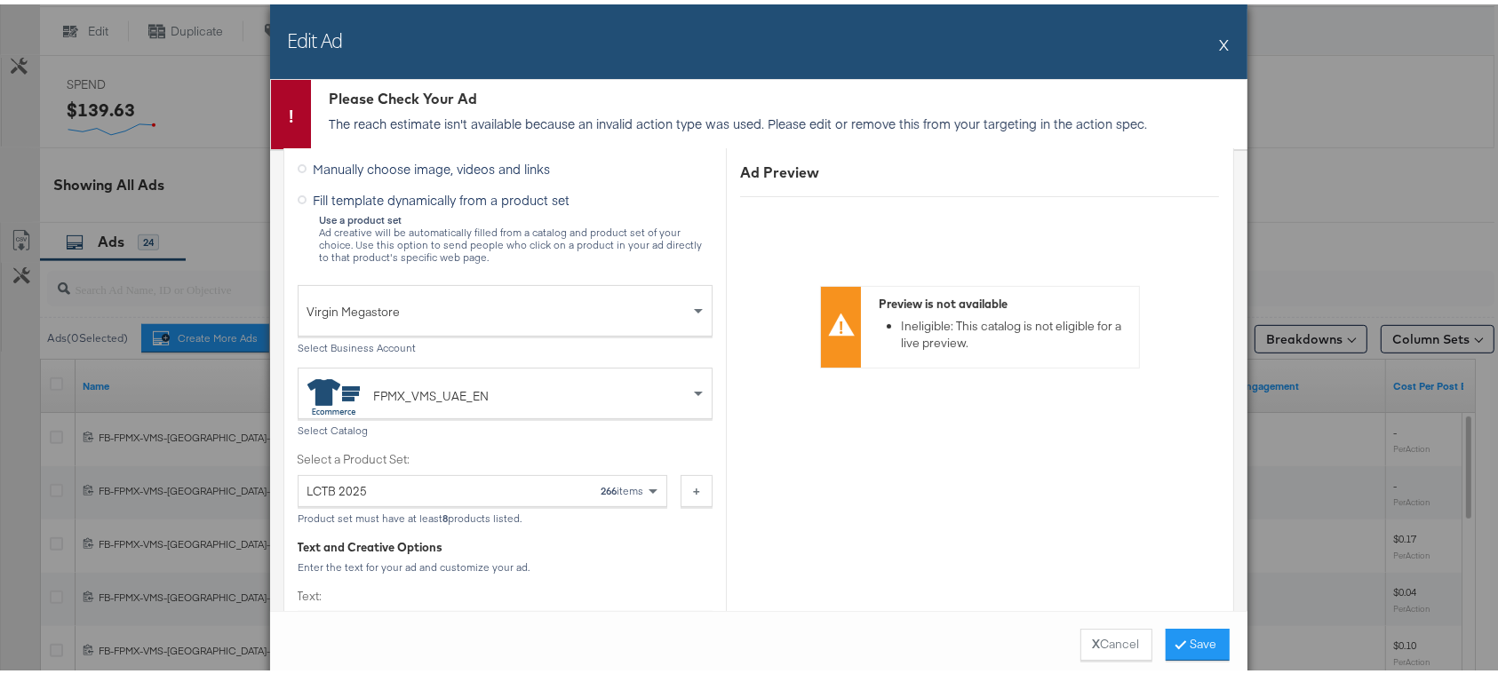
click at [549, 481] on div "LCTB 2025 266 items" at bounding box center [475, 487] width 337 height 30
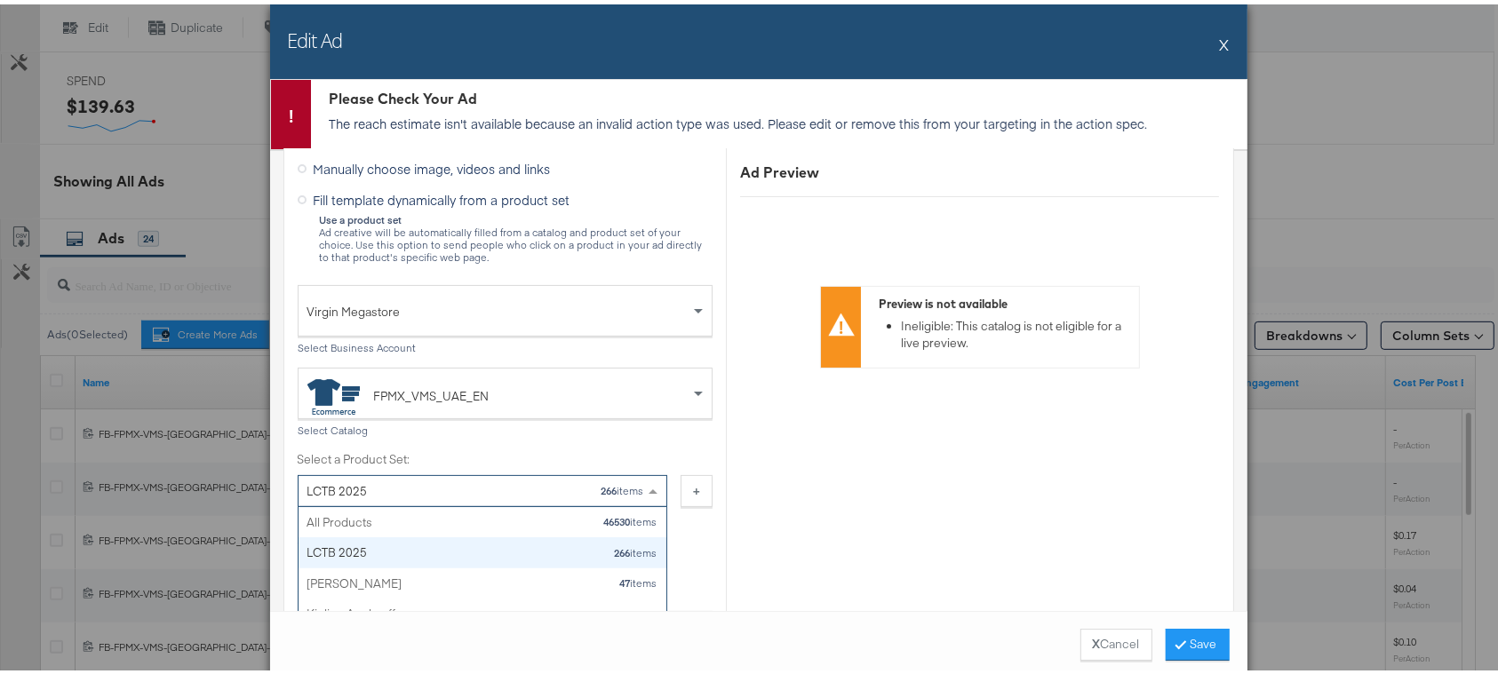
scroll to position [30, 0]
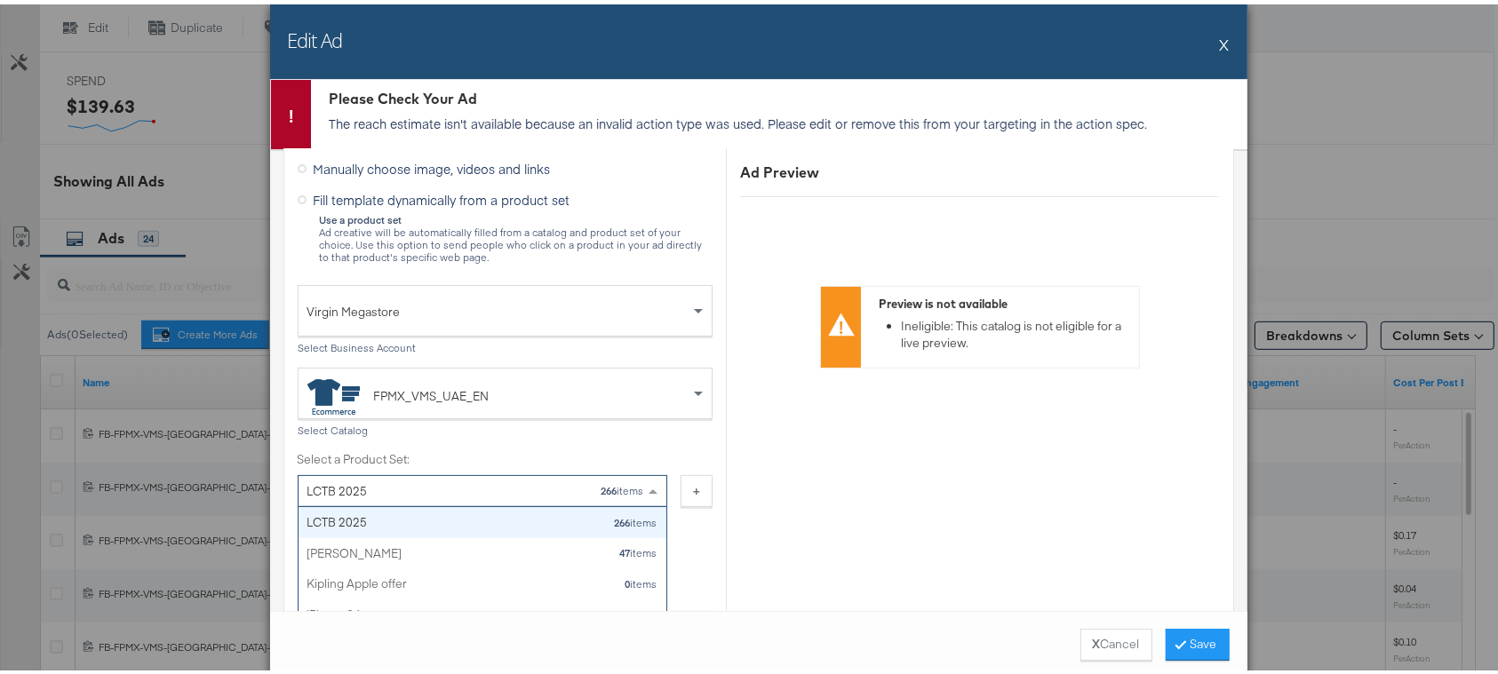
click at [580, 447] on label "Select a Product Set:" at bounding box center [483, 455] width 370 height 17
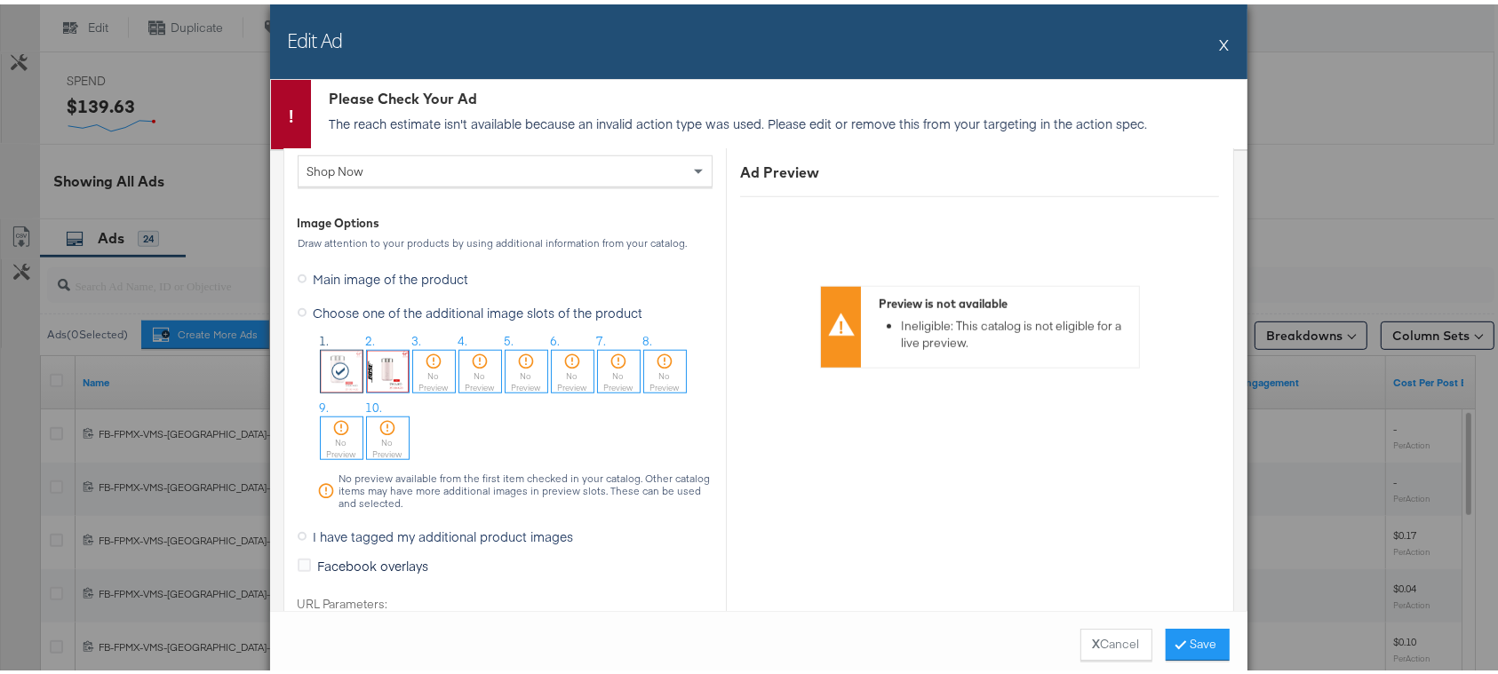
scroll to position [1657, 0]
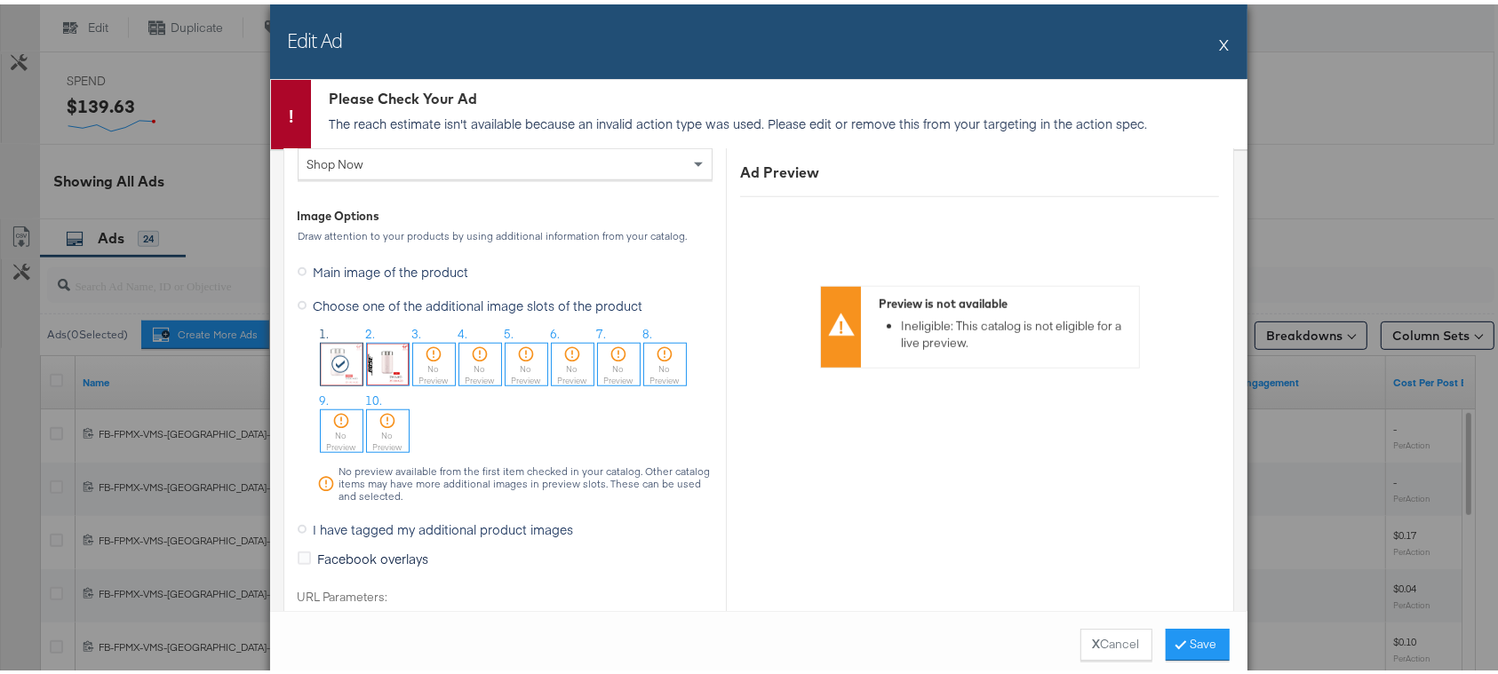
click at [386, 363] on img at bounding box center [388, 360] width 42 height 42
click at [340, 366] on img at bounding box center [342, 360] width 42 height 42
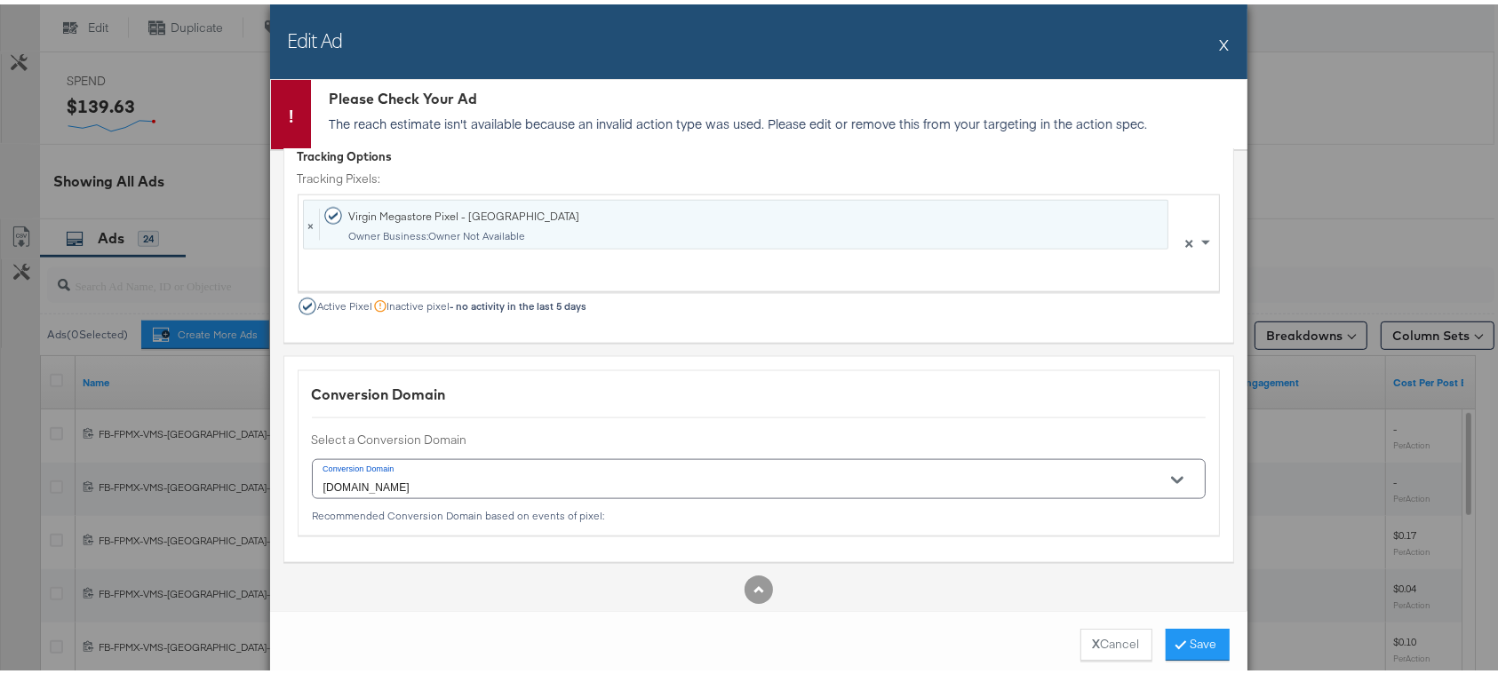
scroll to position [2341, 0]
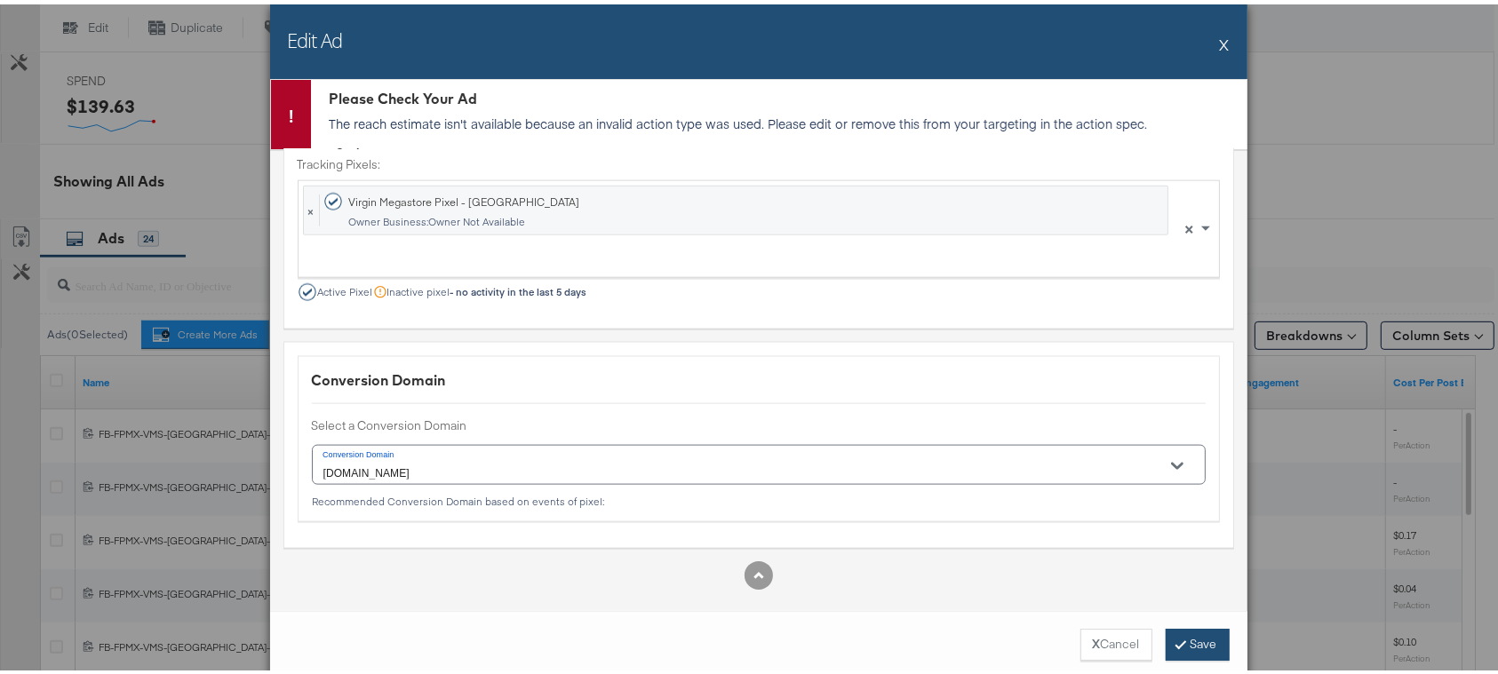
click at [1201, 642] on button "Save" at bounding box center [1197, 640] width 64 height 32
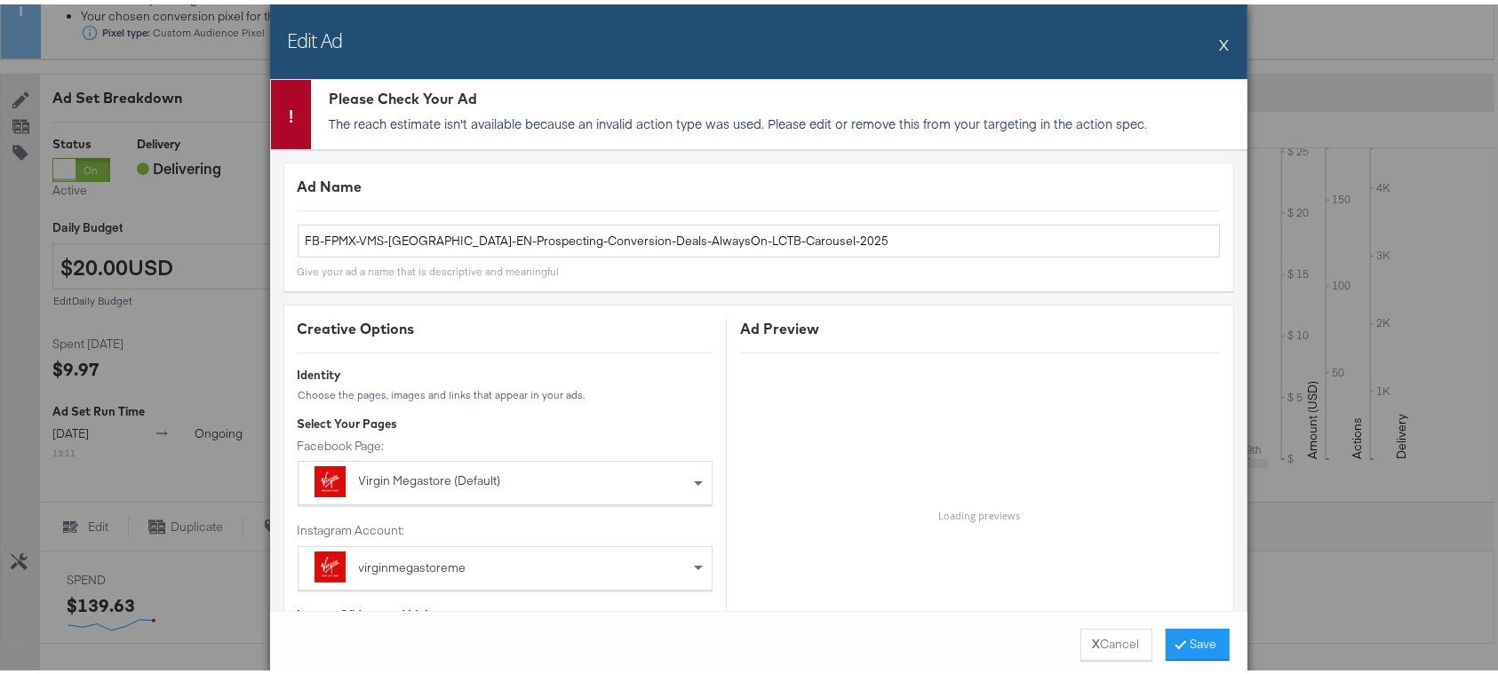
scroll to position [47, 0]
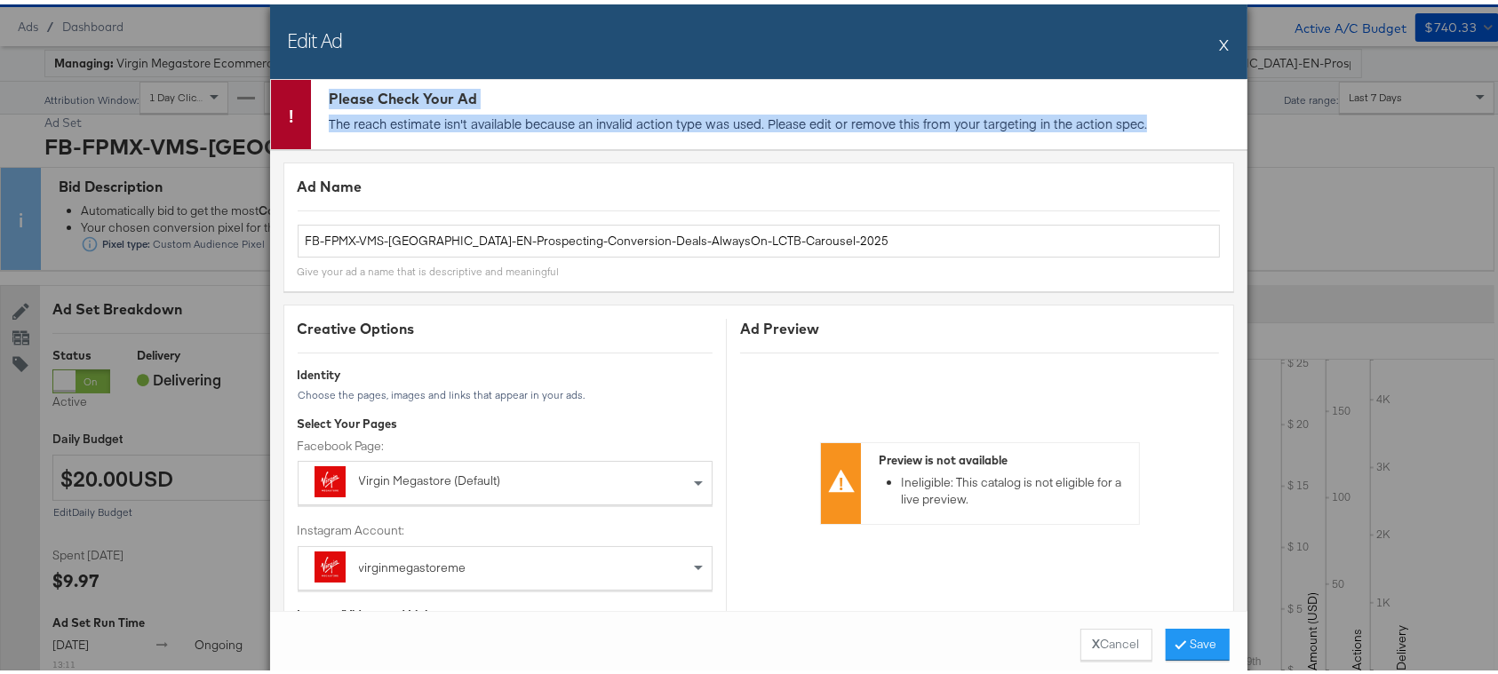
drag, startPoint x: 1148, startPoint y: 130, endPoint x: 291, endPoint y: 81, distance: 858.5
click at [291, 81] on div "Please Check Your Ad The reach estimate isn't available because an invalid acti…" at bounding box center [758, 109] width 975 height 69
copy div "Please Check Your Ad The reach estimate isn't available because an invalid acti…"
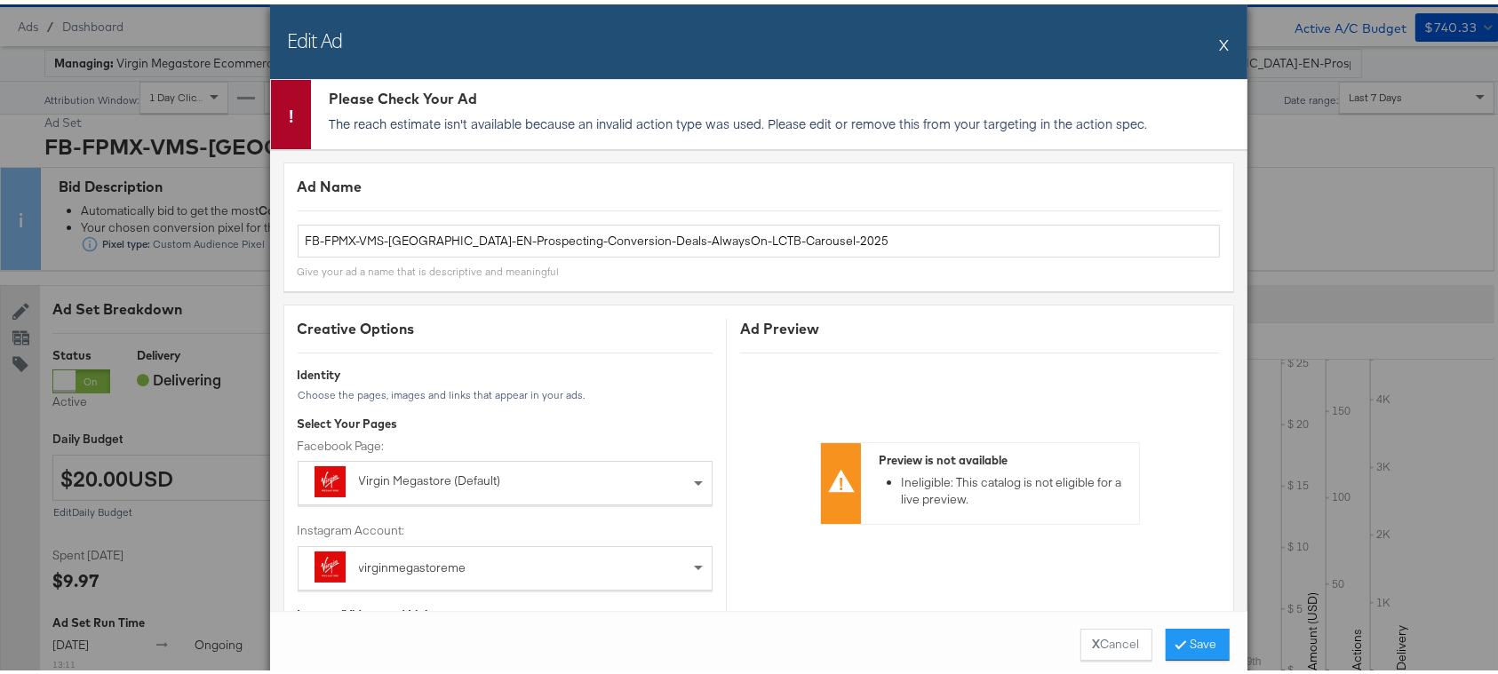
click at [484, 167] on div "Ad Name FB-FPMX-VMS-UAE-EN-Prospecting-Conversion-Deals-AlwaysOn-LCTB-Carousel-…" at bounding box center [758, 222] width 950 height 129
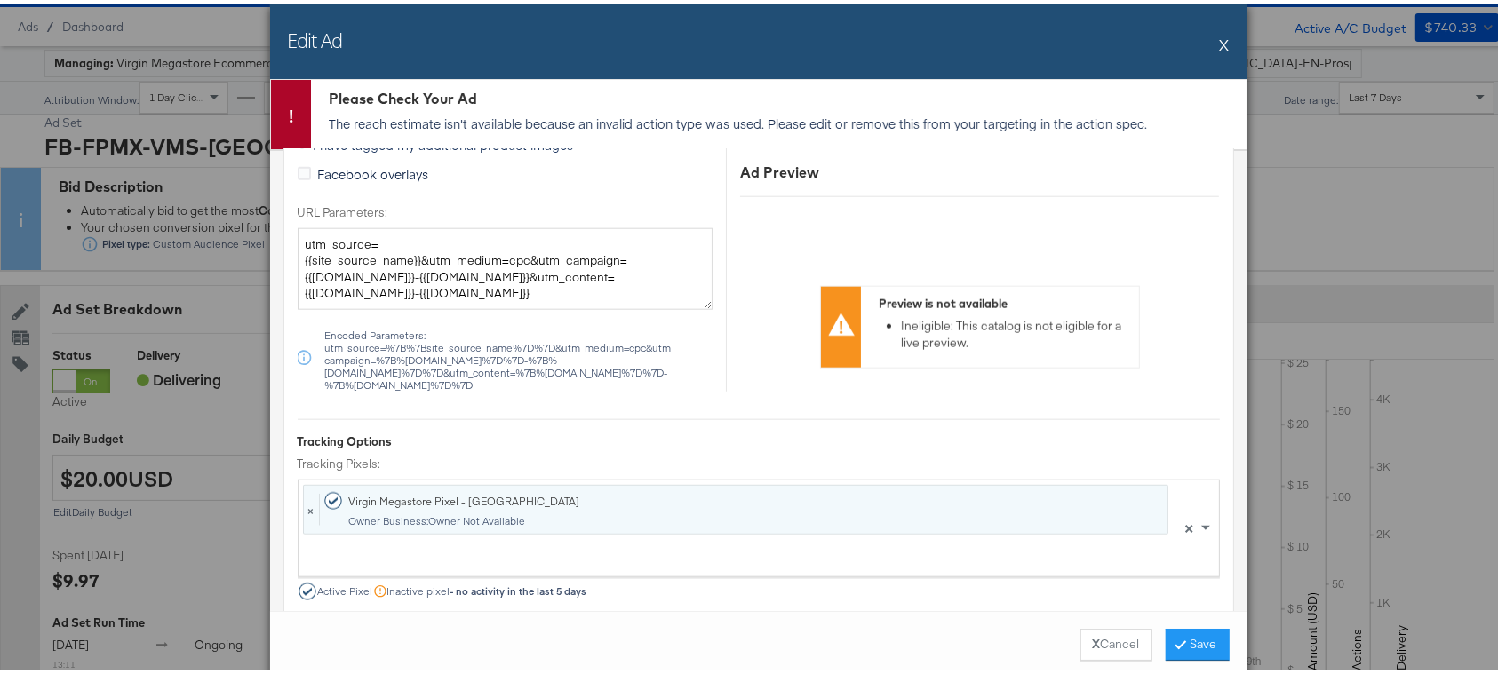
scroll to position [2132, 0]
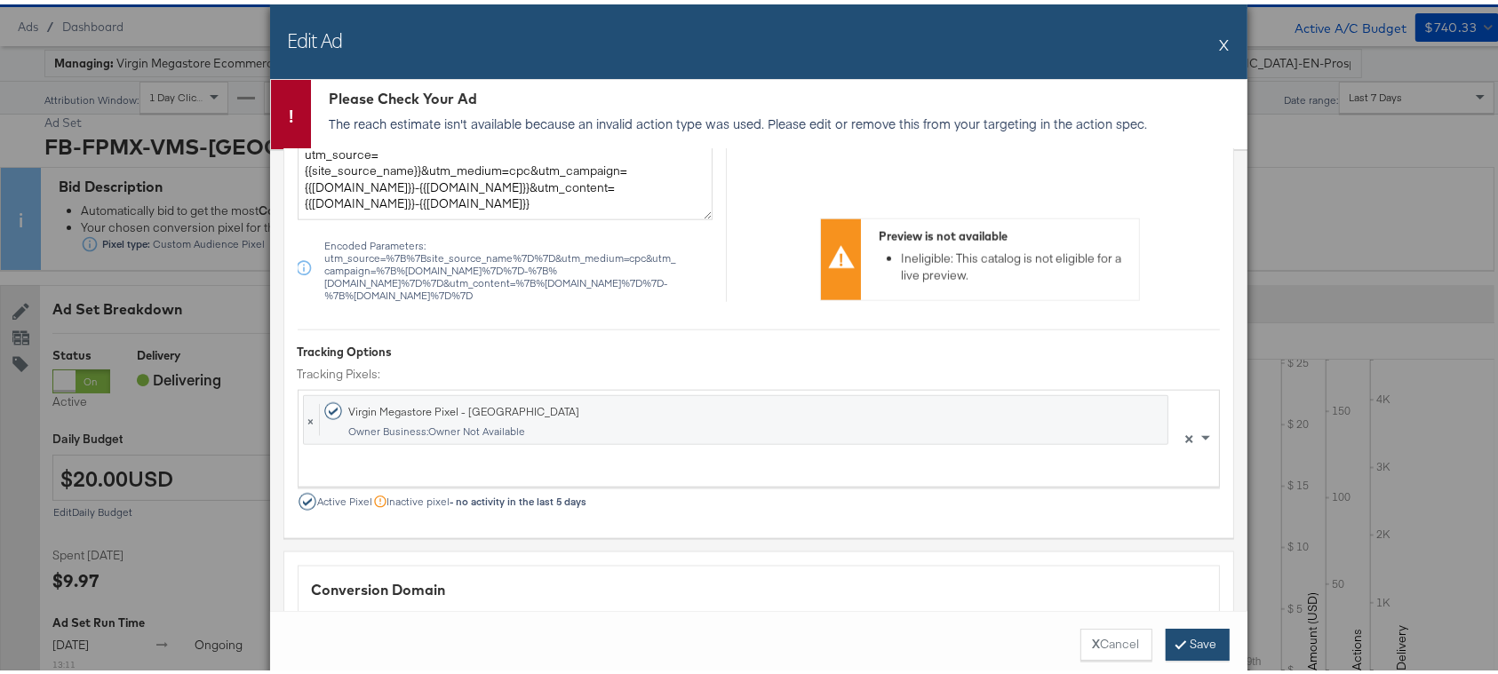
click at [1180, 642] on button "Save" at bounding box center [1197, 640] width 64 height 32
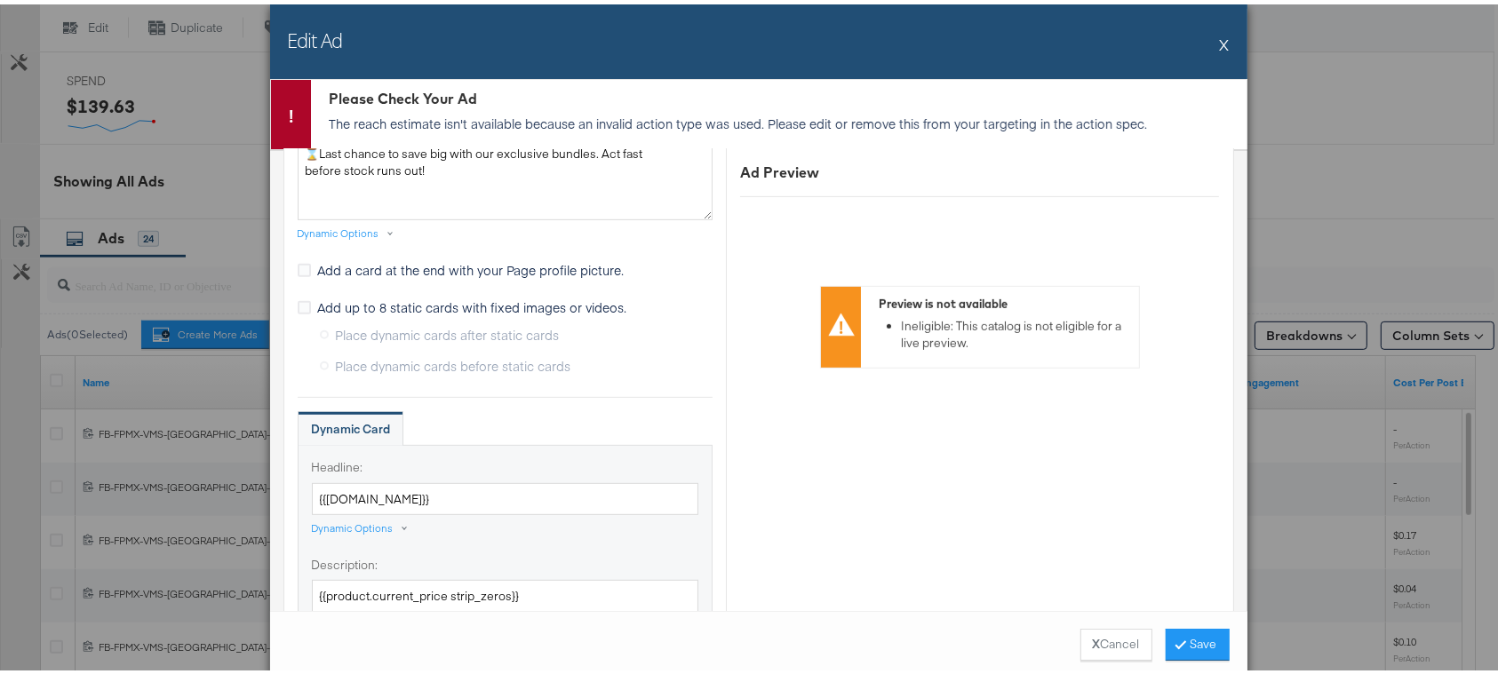
scroll to position [0, 0]
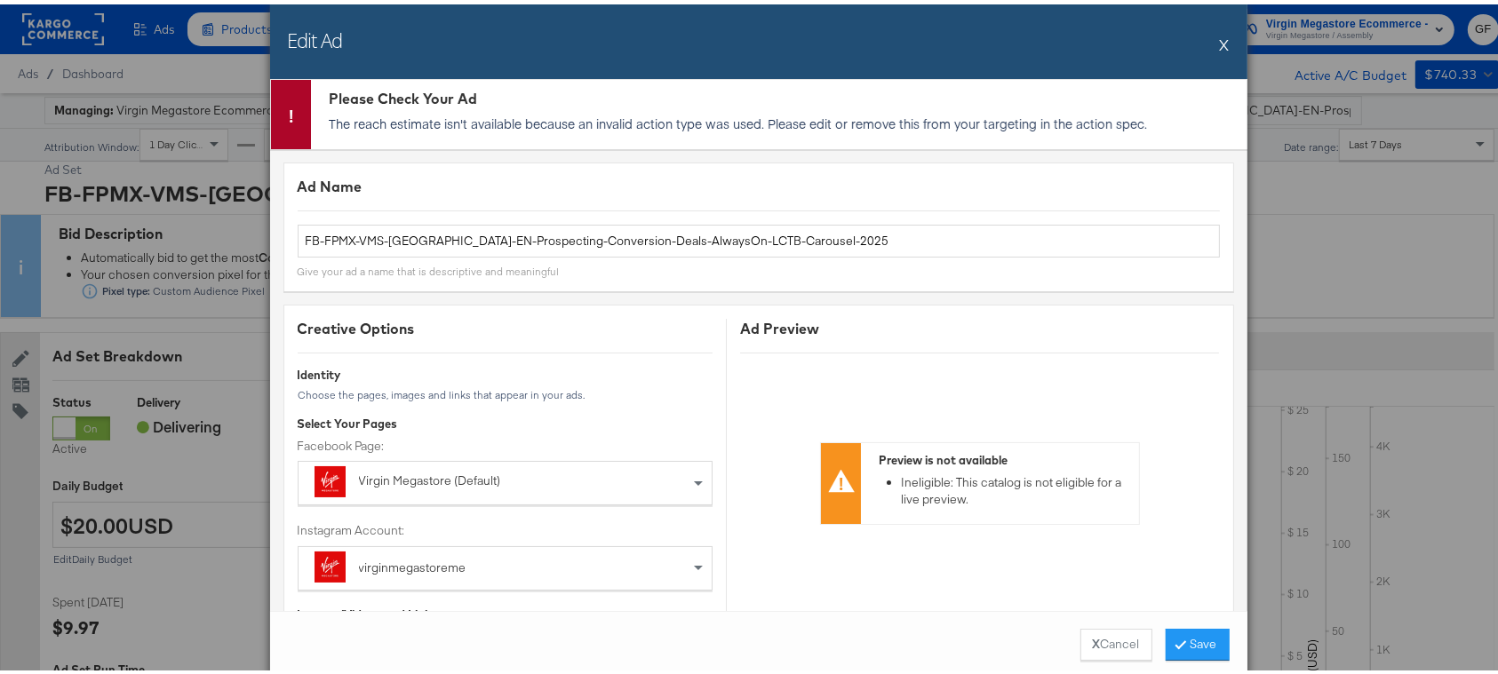
click at [1220, 34] on button "X" at bounding box center [1225, 40] width 10 height 36
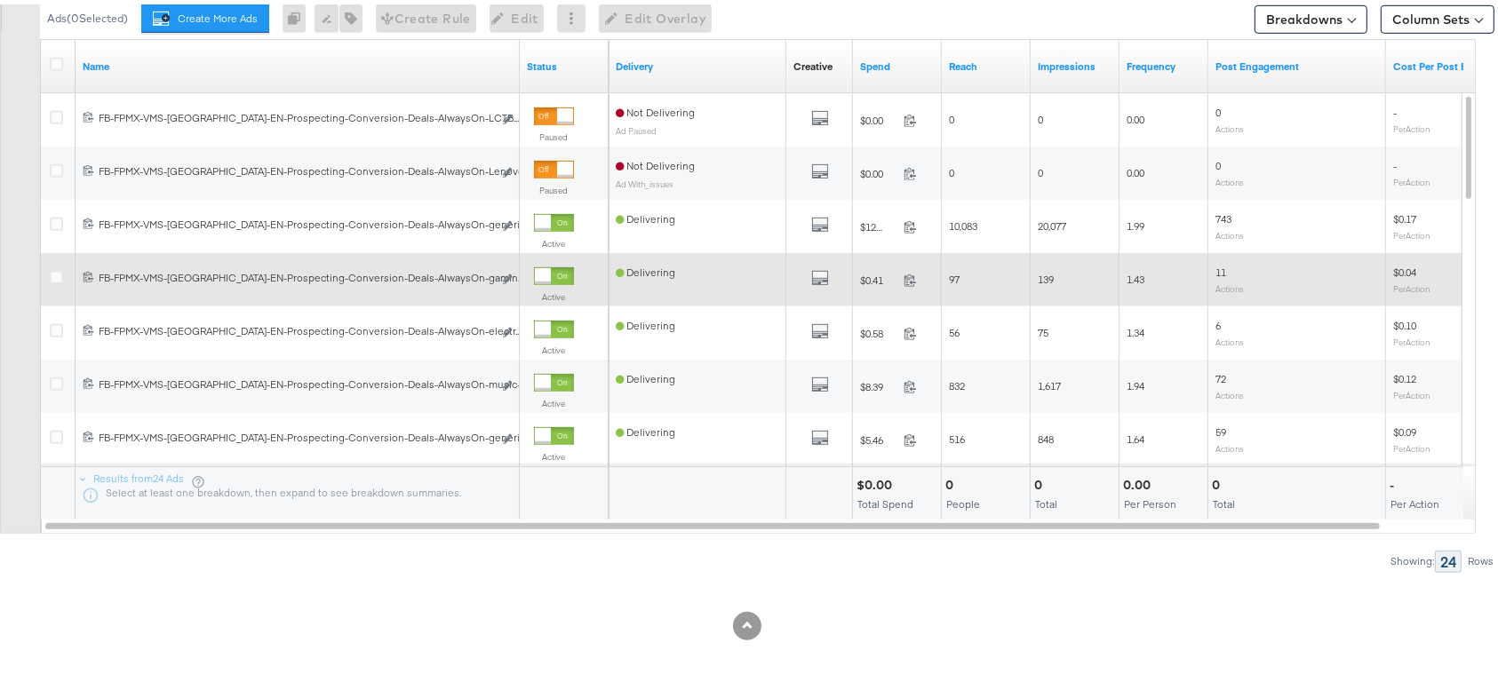
scroll to position [838, 0]
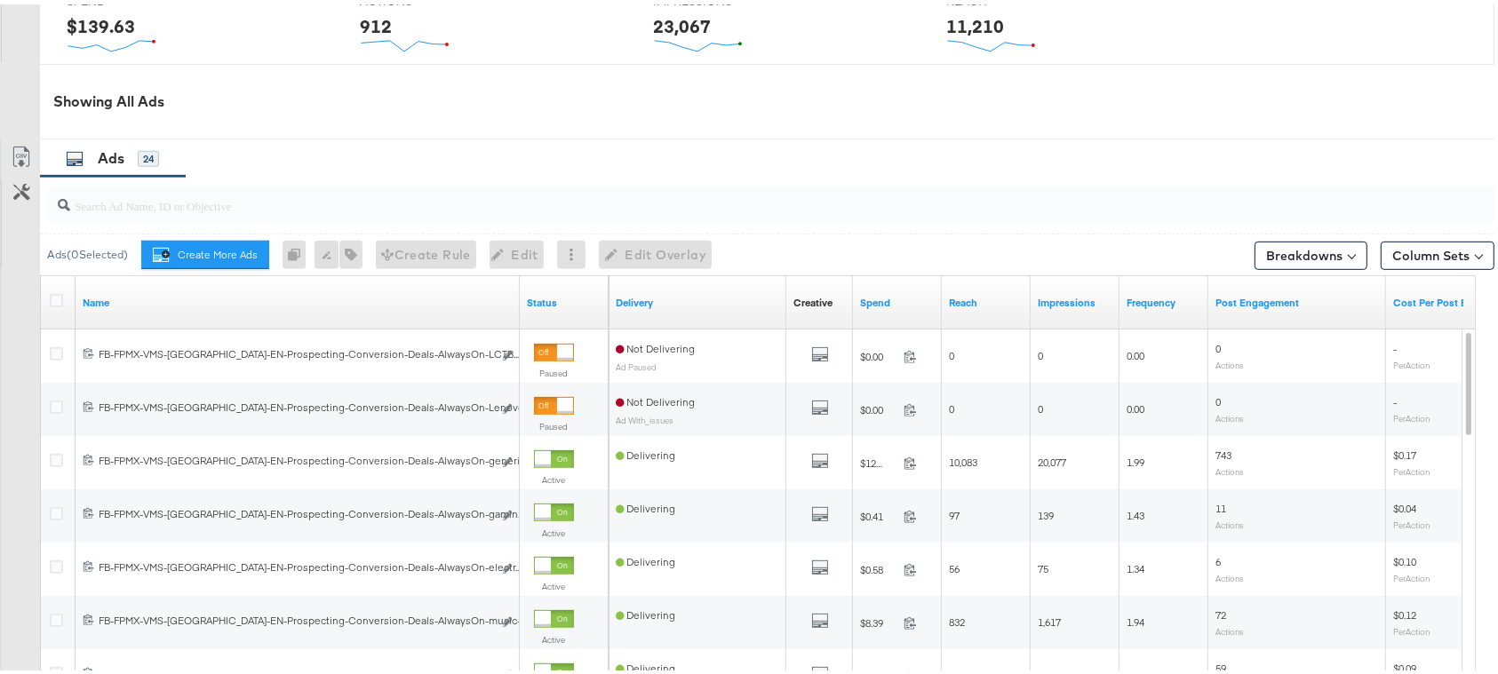
click at [368, 194] on input "search" at bounding box center [716, 194] width 1292 height 35
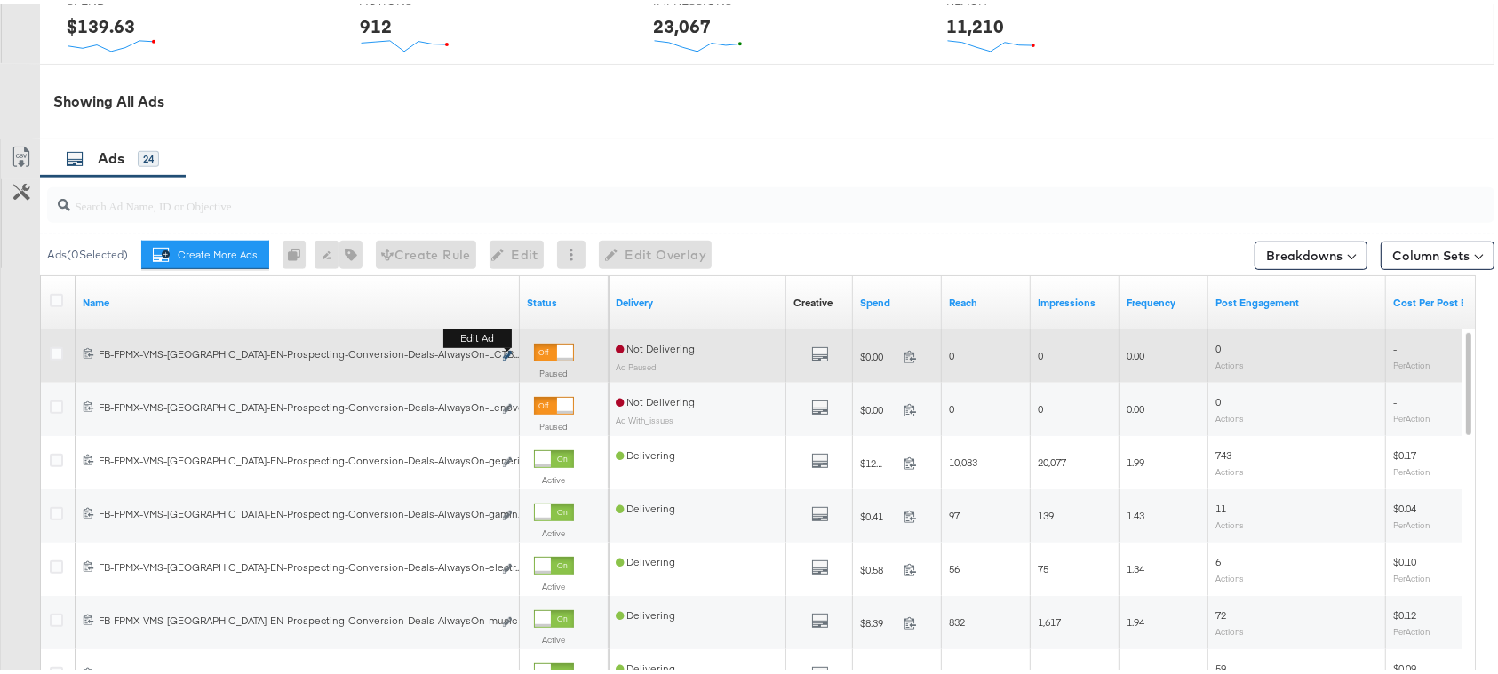
click at [510, 350] on icon "link" at bounding box center [507, 351] width 9 height 10
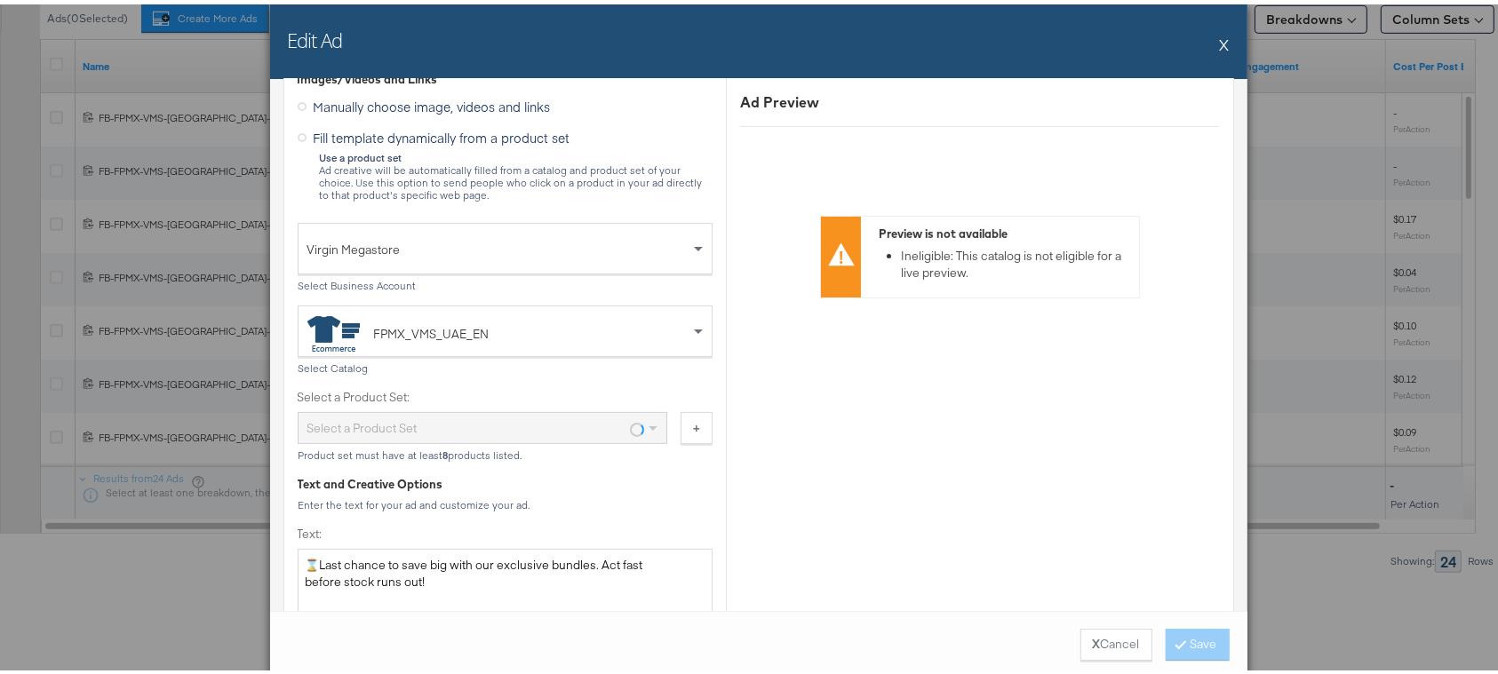
scroll to position [473, 0]
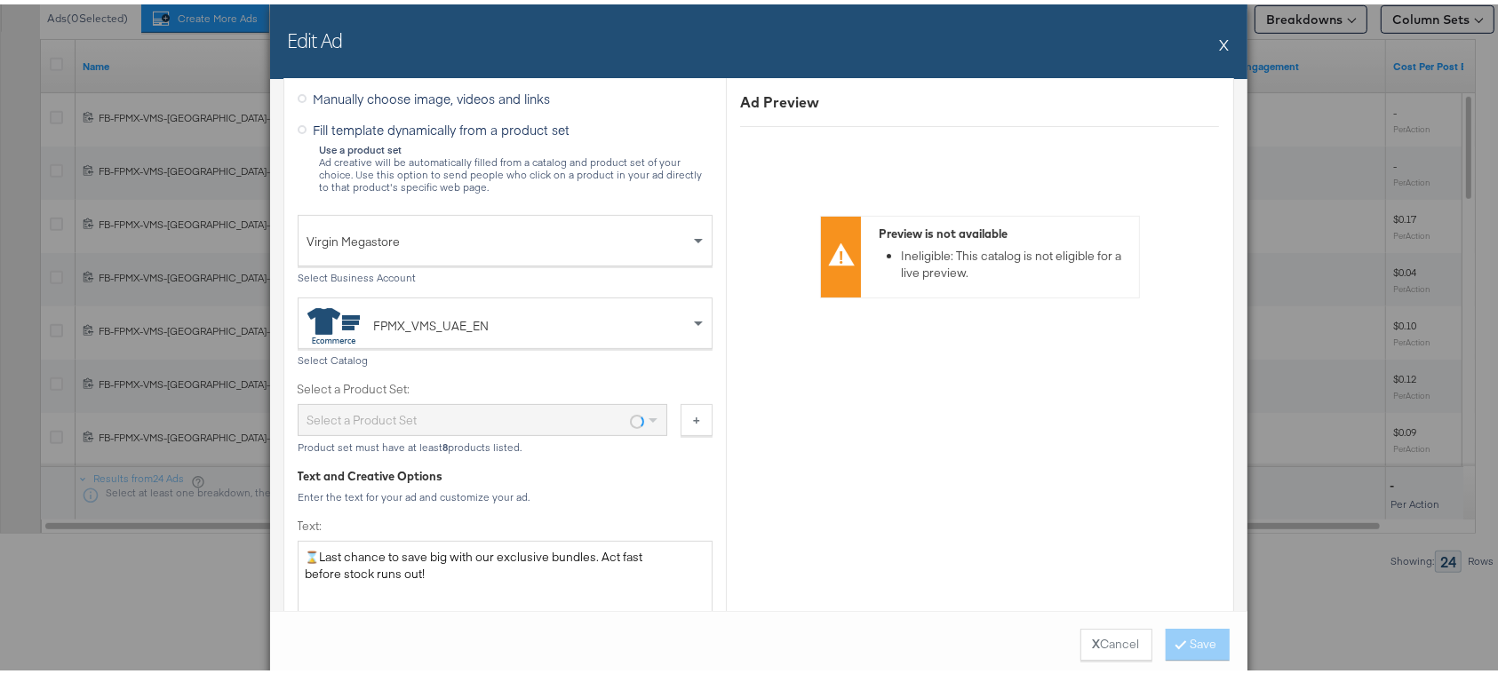
click at [543, 307] on div "FPMX_VMS_UAE_EN" at bounding box center [491, 322] width 369 height 36
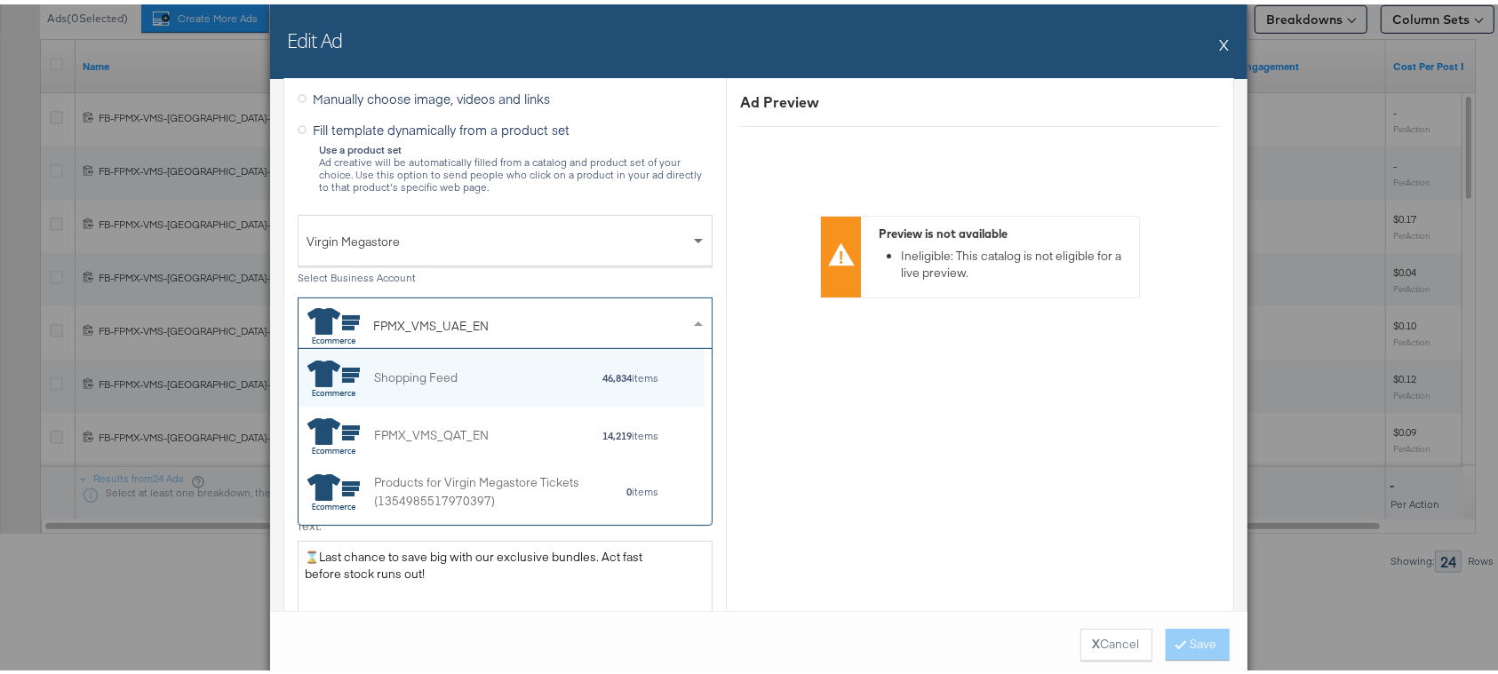
scroll to position [157, 387]
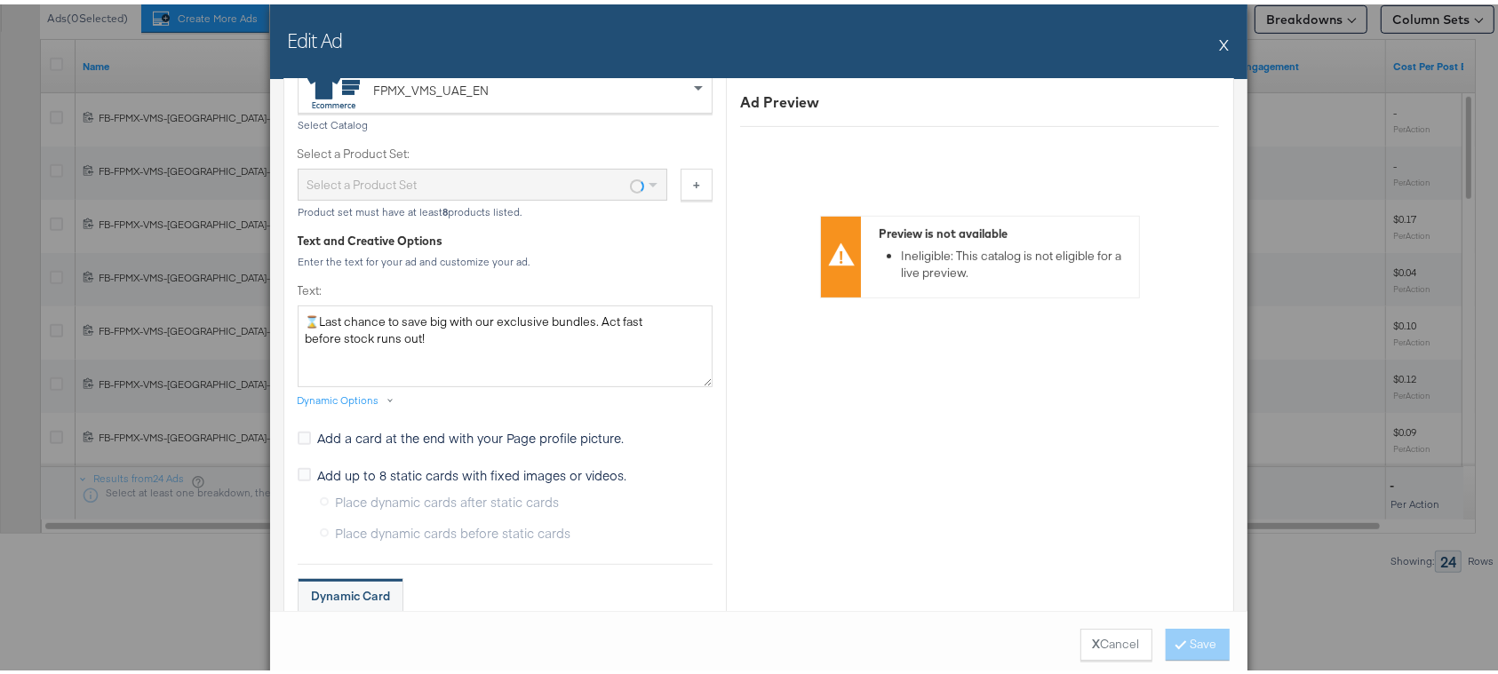
scroll to position [711, 0]
click at [513, 179] on div "LCTB 2025 266 items" at bounding box center [475, 178] width 337 height 30
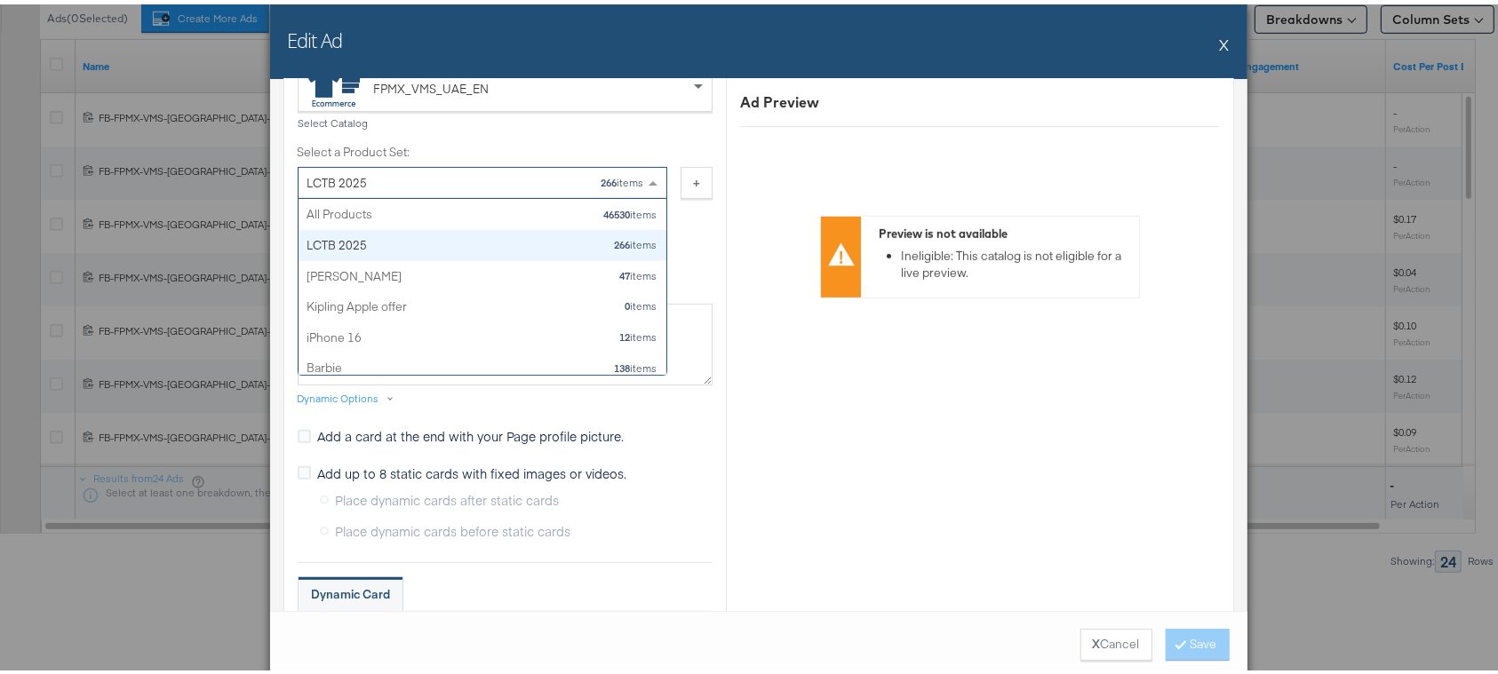
scroll to position [30, 0]
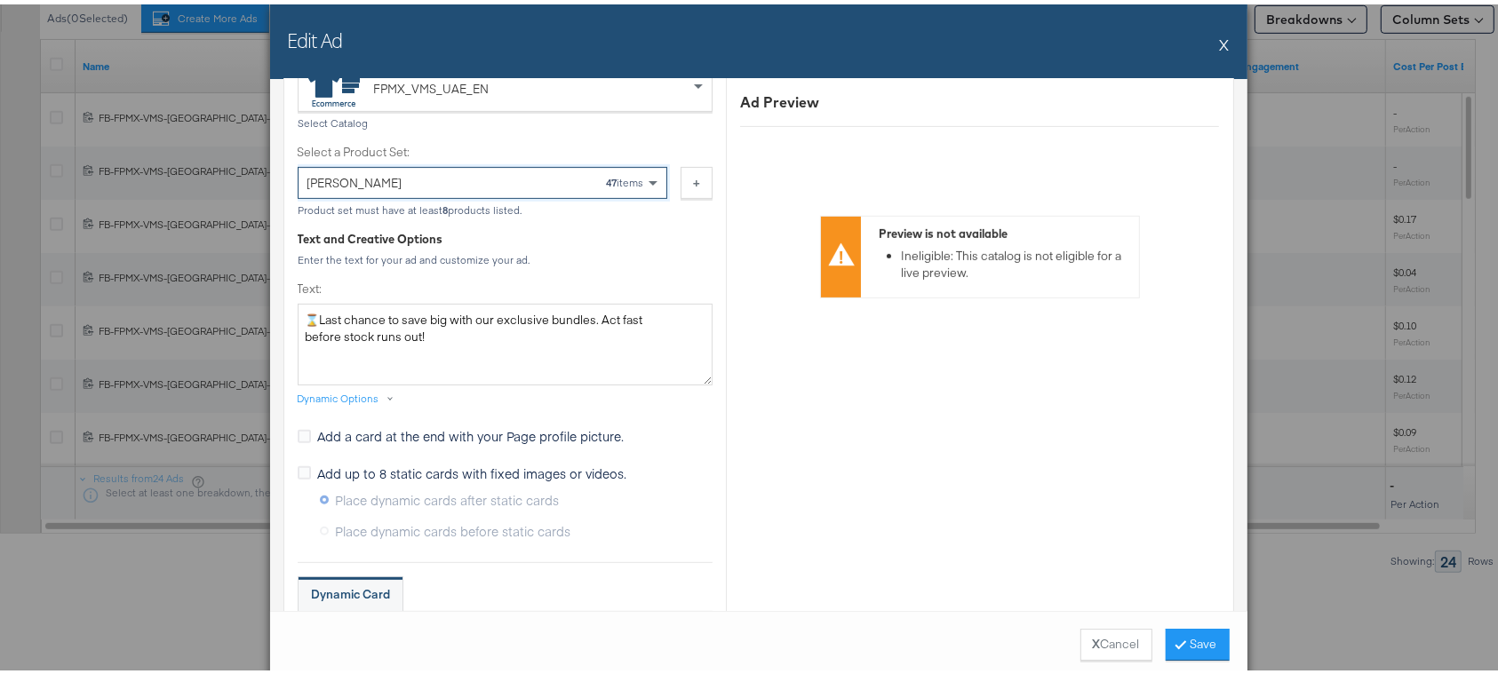
click at [504, 173] on div "Collins 47 items" at bounding box center [475, 178] width 337 height 30
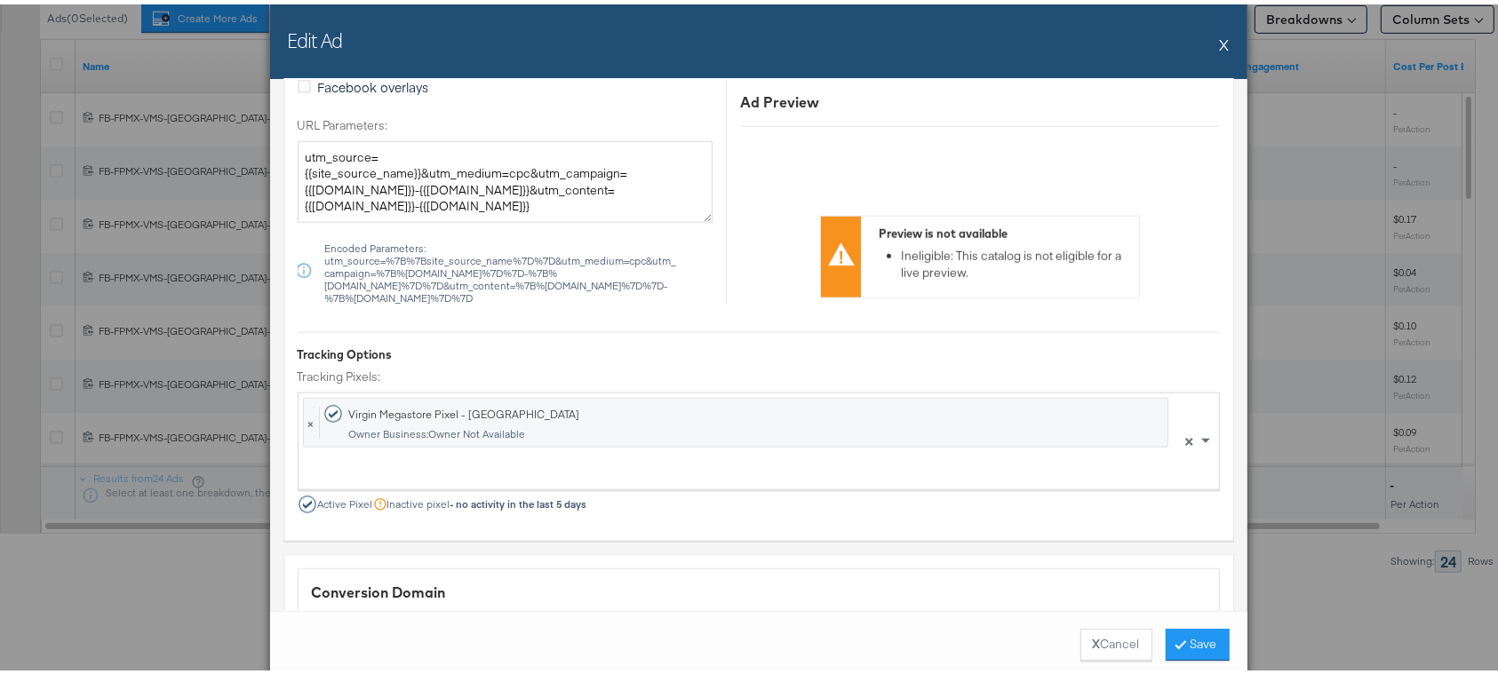
scroll to position [1657, 0]
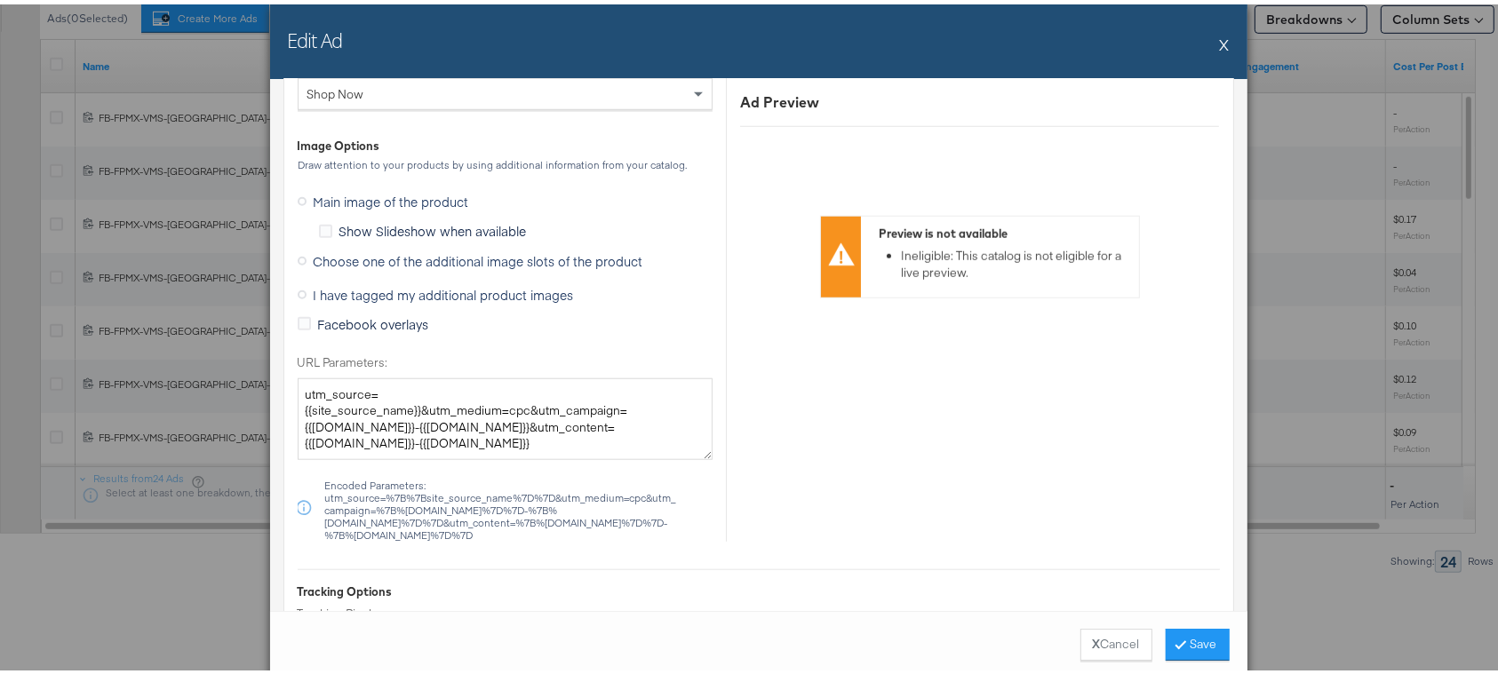
click at [393, 248] on span "Choose one of the additional image slots of the product" at bounding box center [479, 257] width 330 height 18
click at [0, 0] on input "Choose one of the additional image slots of the product" at bounding box center [0, 0] width 0 height 0
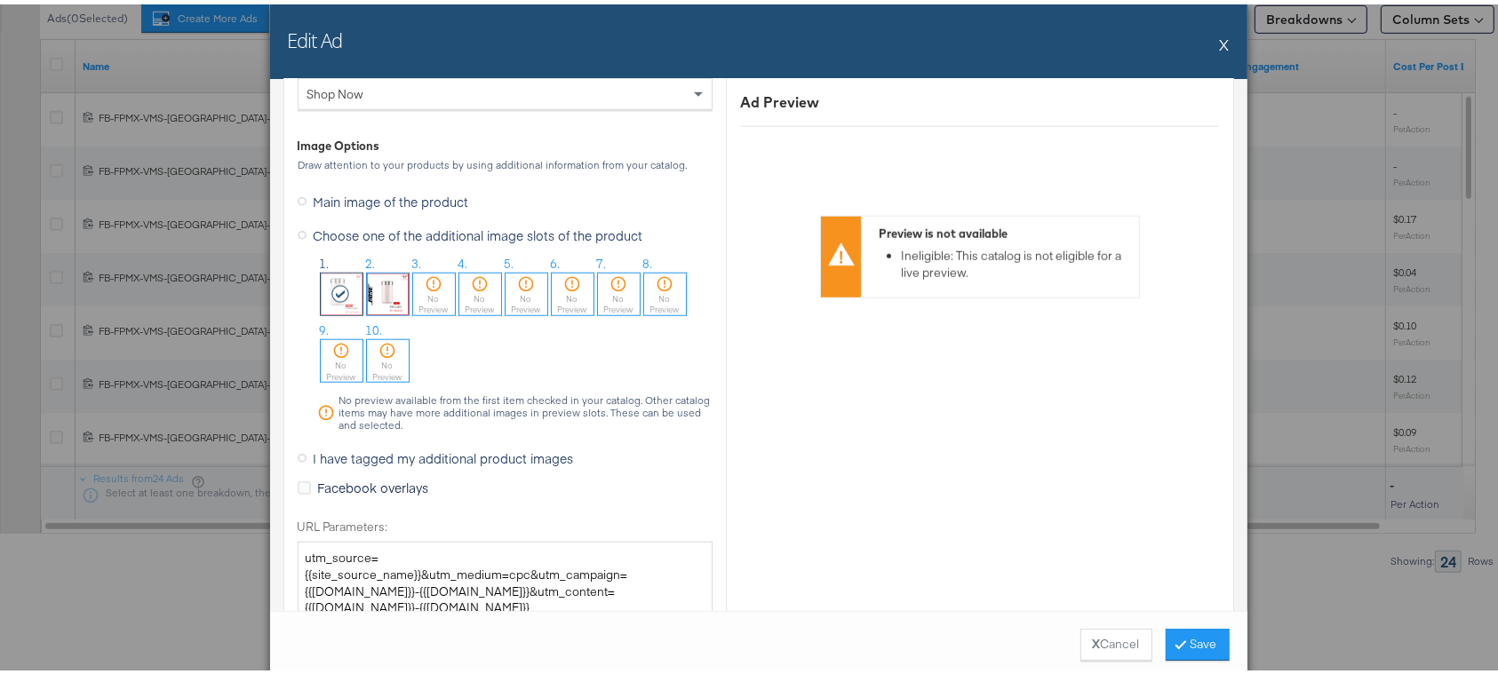
click at [376, 278] on img at bounding box center [388, 290] width 42 height 42
click at [330, 284] on img at bounding box center [342, 290] width 42 height 42
click at [1180, 638] on button "Save" at bounding box center [1197, 640] width 64 height 32
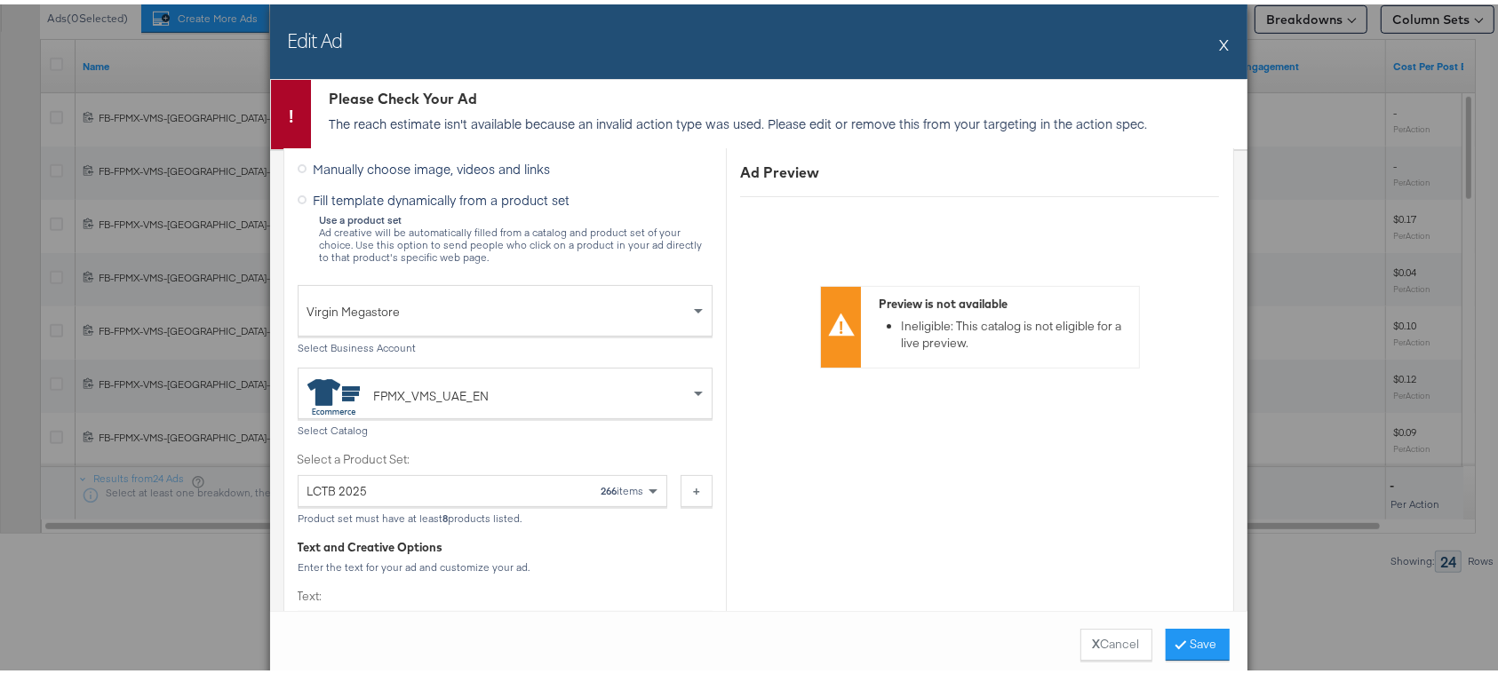
scroll to position [711, 0]
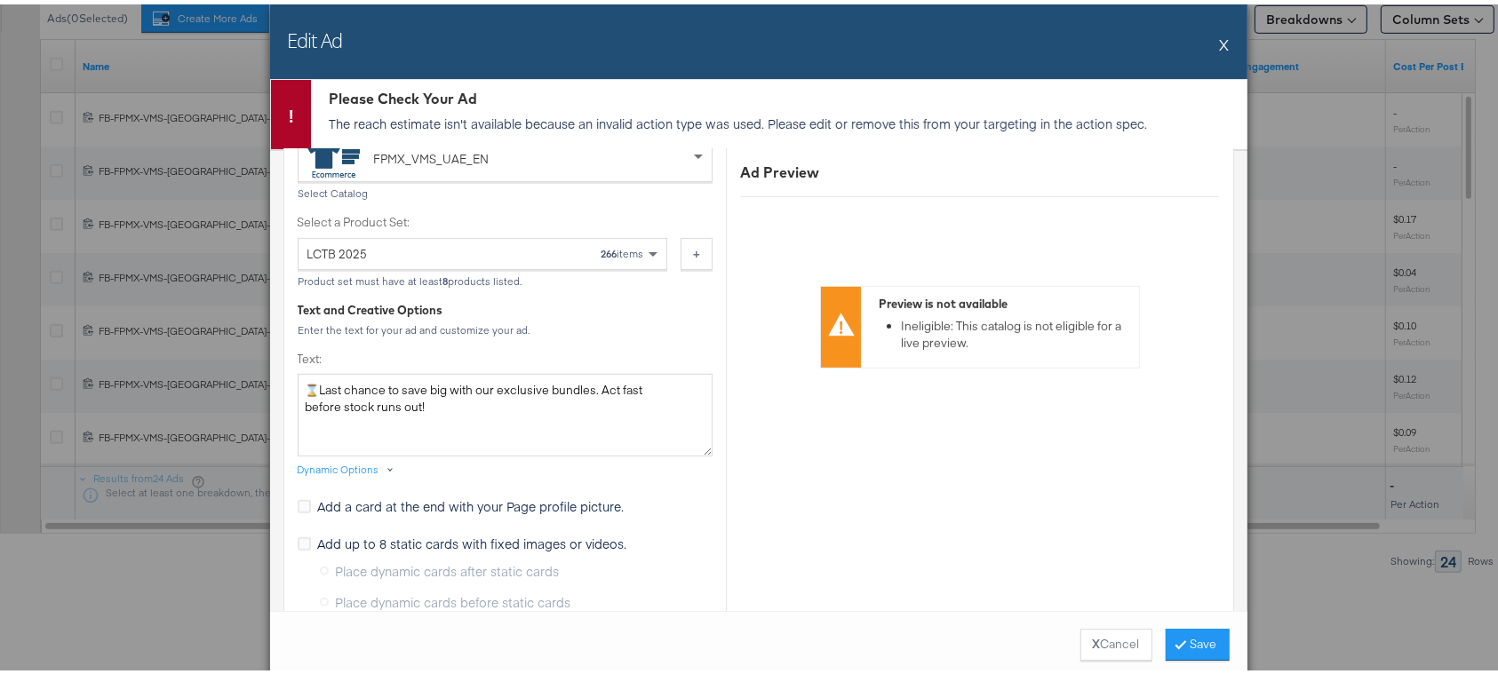
click at [341, 460] on div "Dynamic Options" at bounding box center [339, 465] width 82 height 14
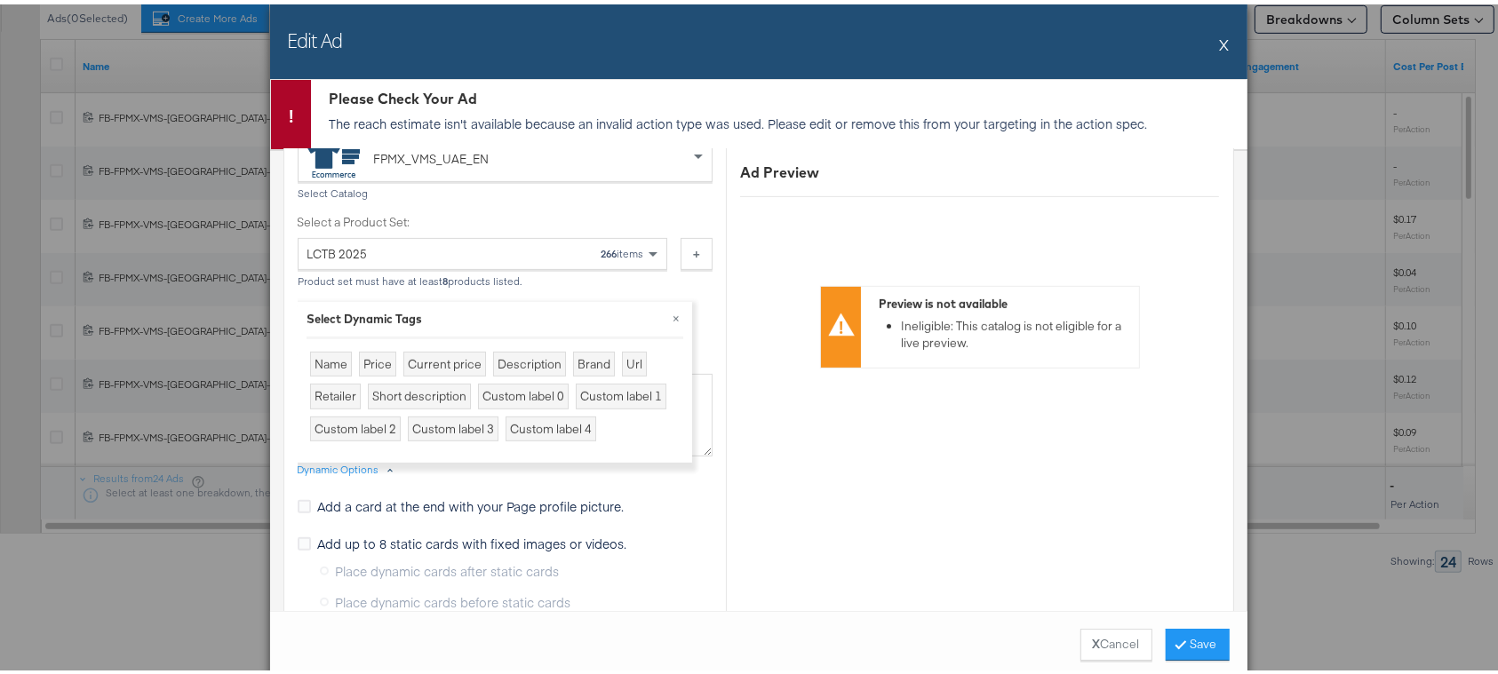
click at [341, 460] on div "Dynamic Options" at bounding box center [339, 465] width 82 height 14
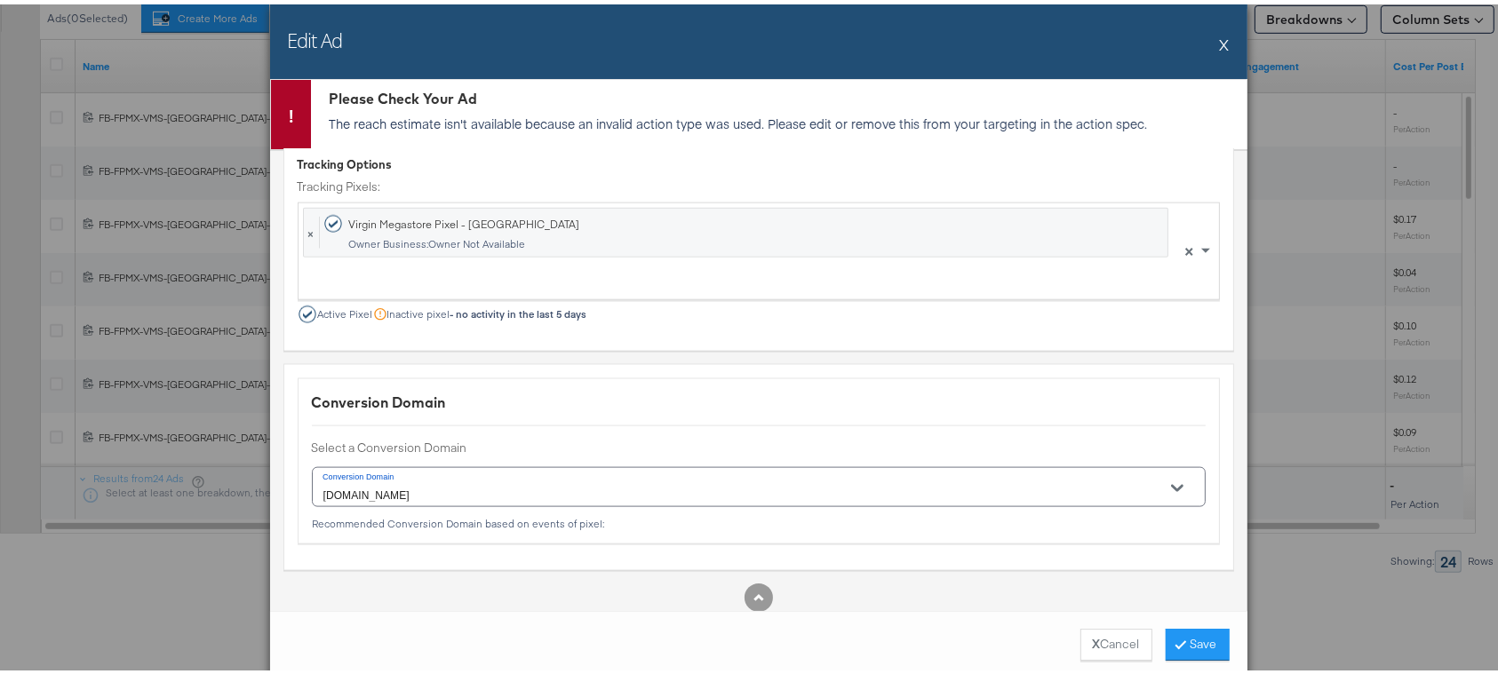
scroll to position [2341, 0]
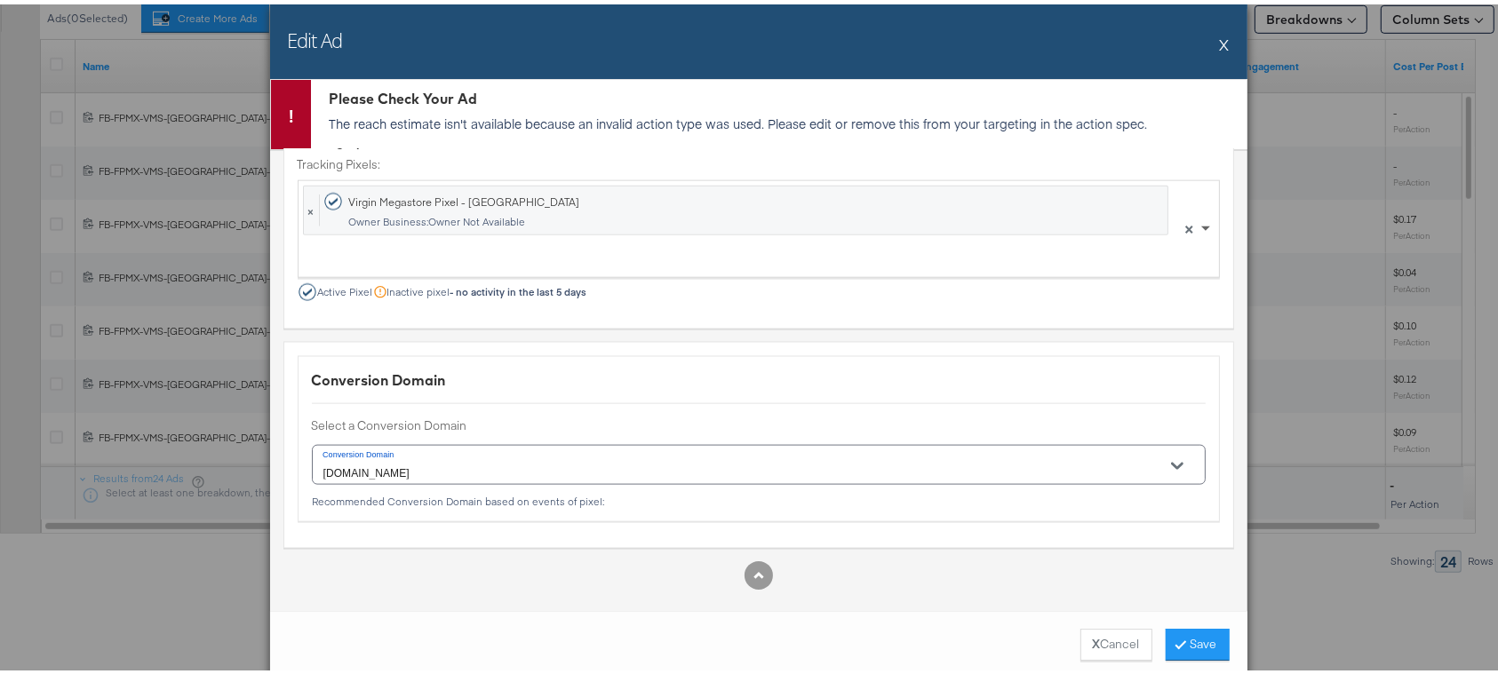
click at [1196, 214] on span at bounding box center [1207, 225] width 22 height 96
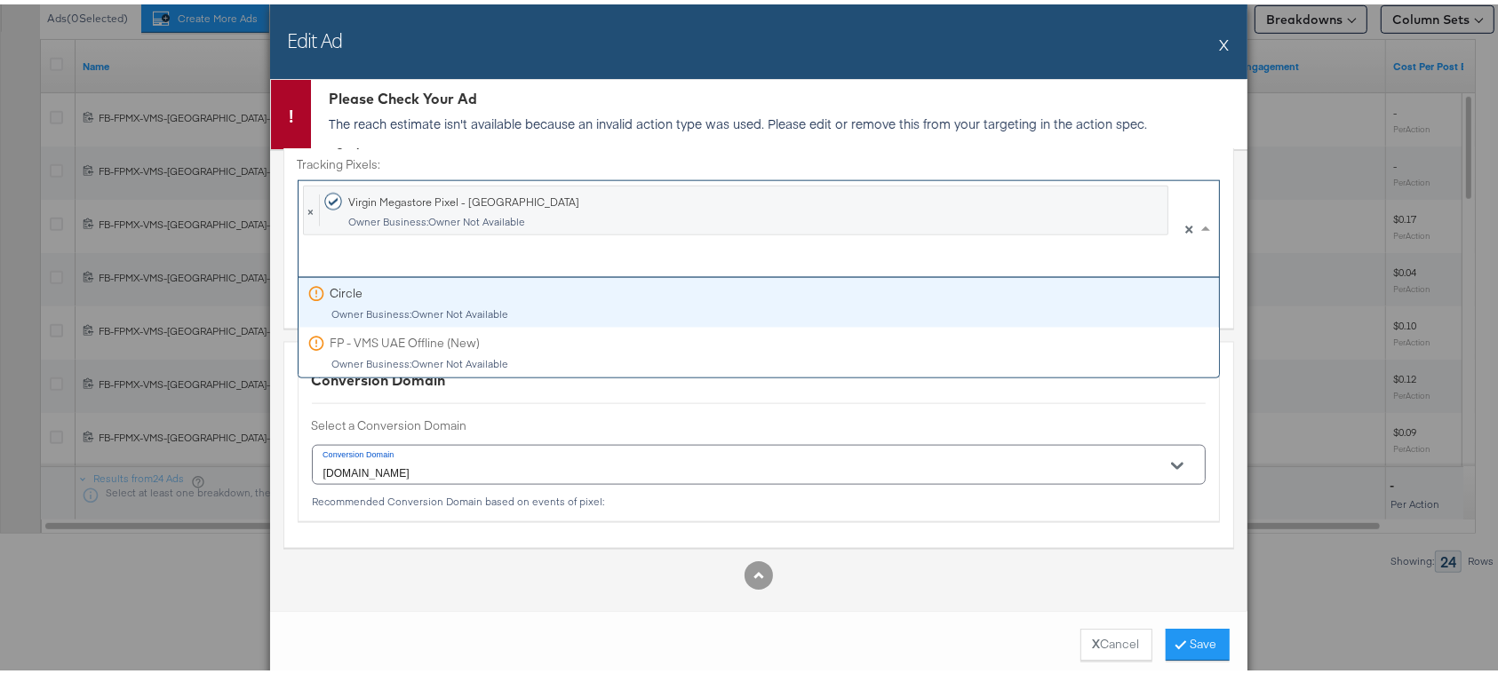
scroll to position [2, 0]
click at [1196, 214] on span at bounding box center [1207, 223] width 22 height 96
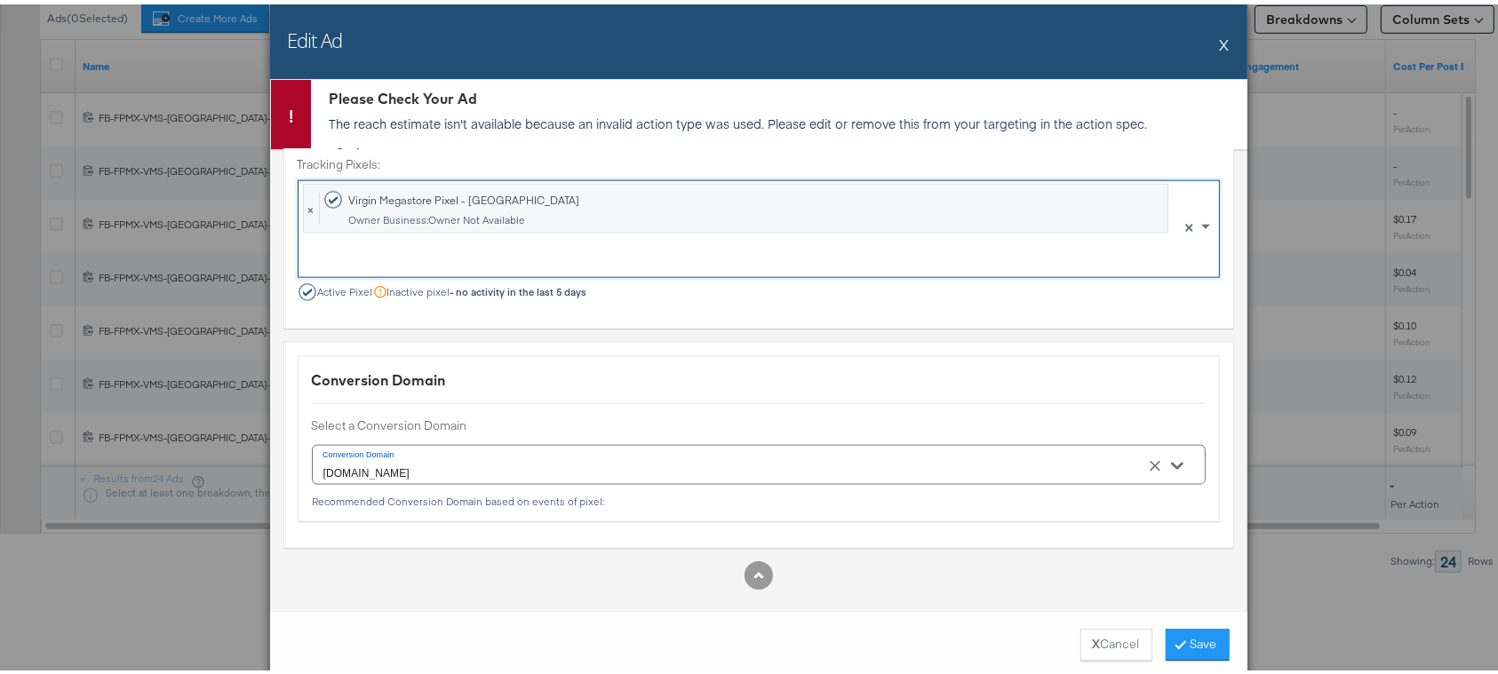
click at [1171, 461] on icon "Open" at bounding box center [1177, 462] width 12 height 12
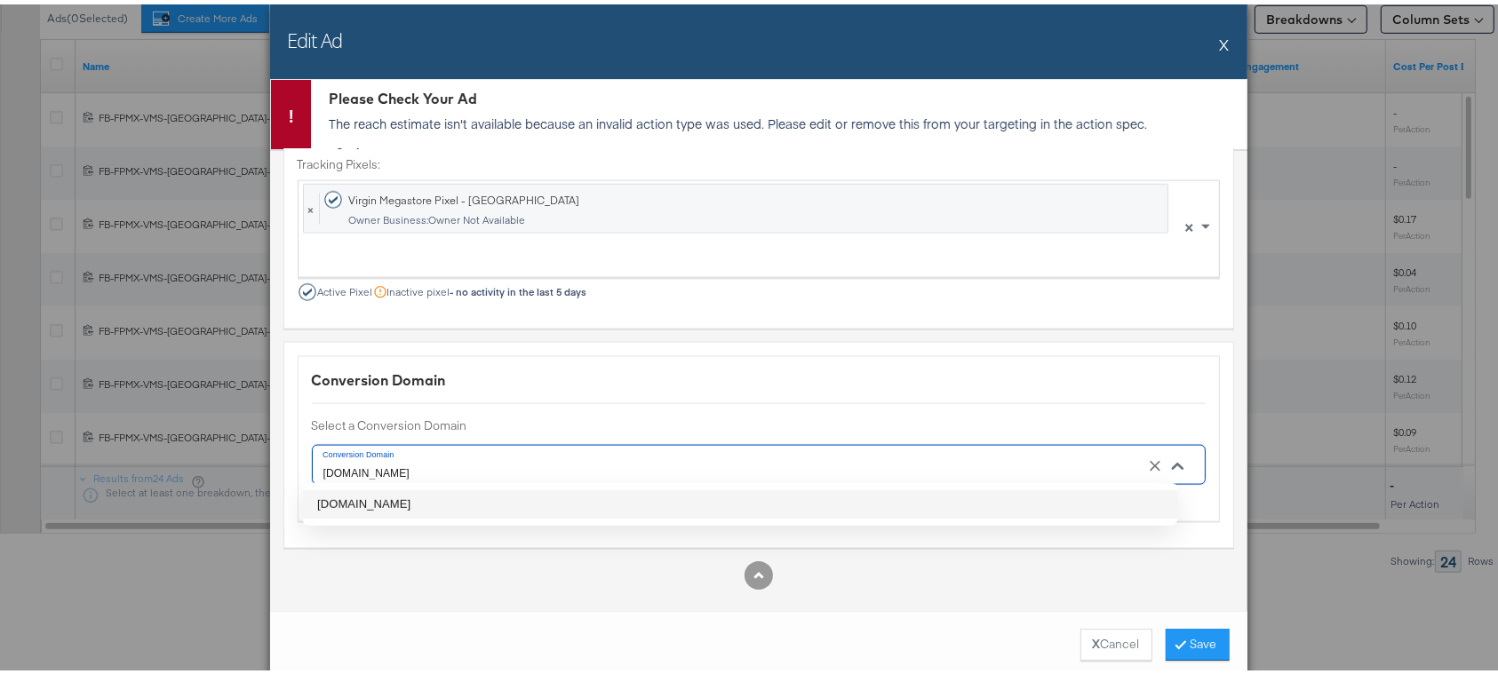
click at [1171, 461] on icon "Close" at bounding box center [1177, 462] width 12 height 12
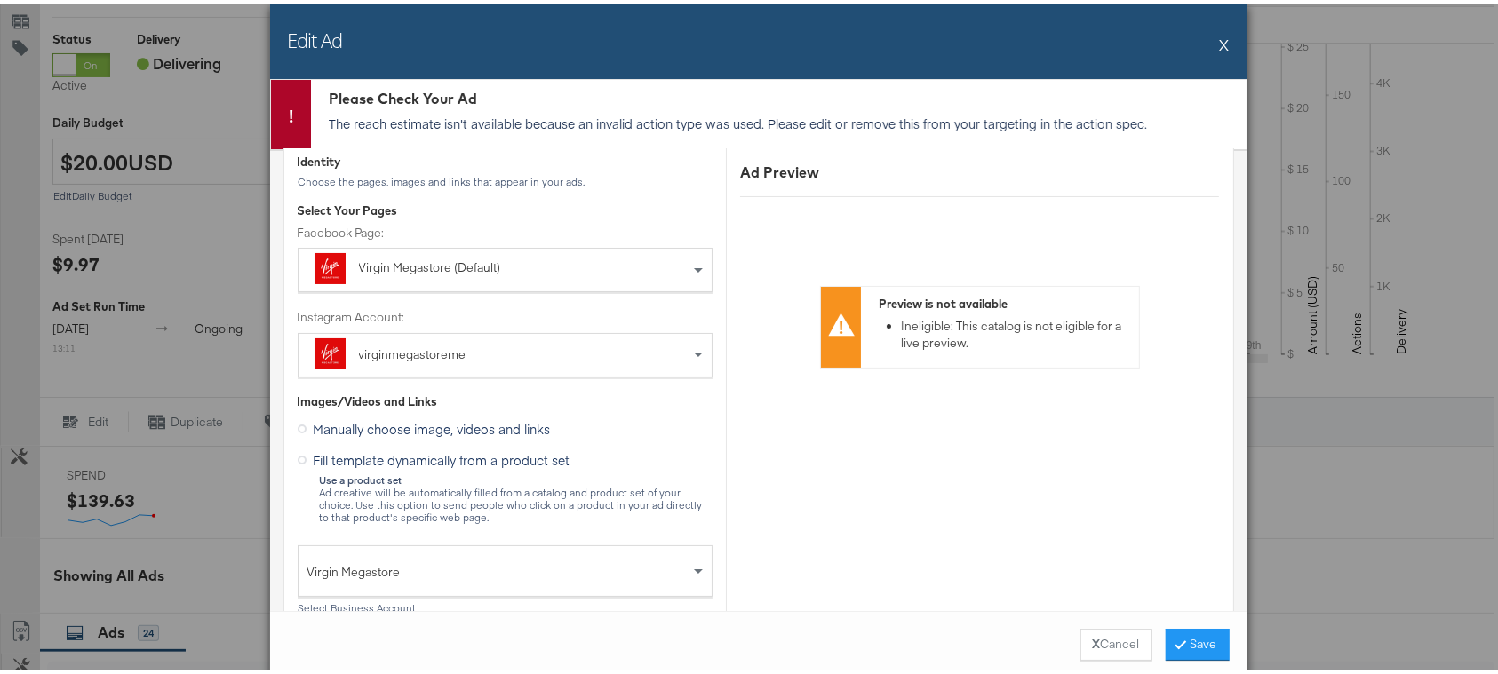
scroll to position [236, 0]
